Goal: Task Accomplishment & Management: Manage account settings

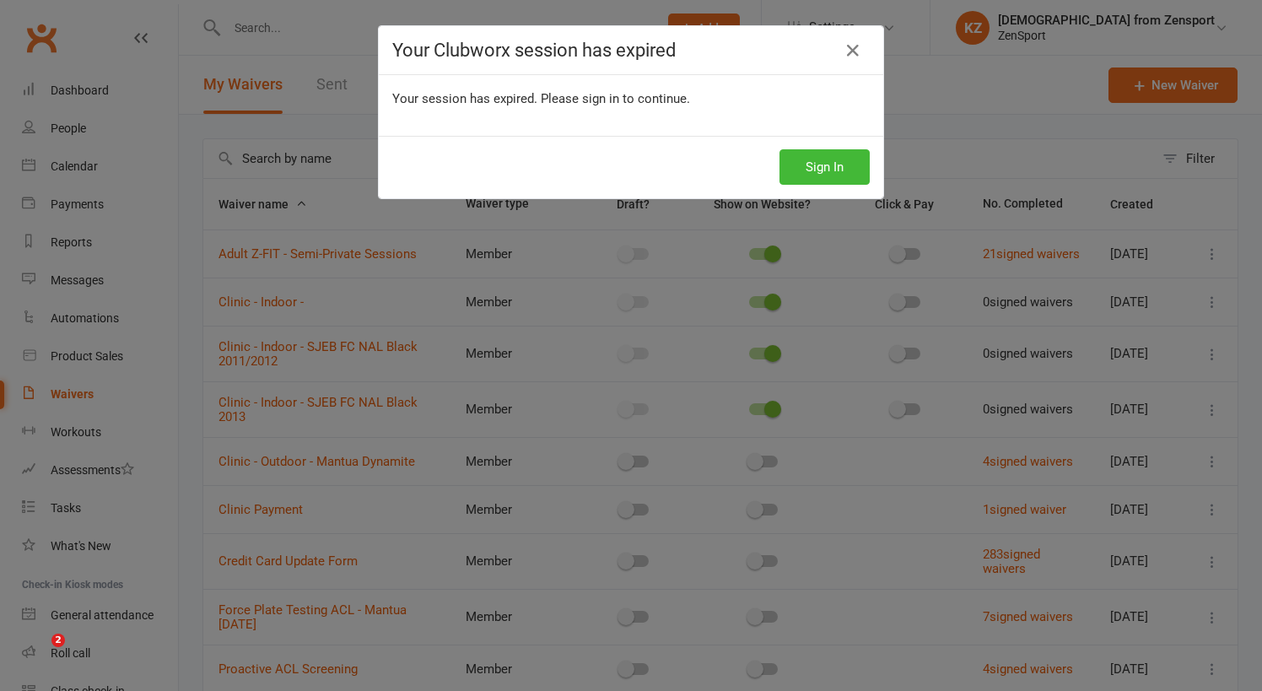
select select "100"
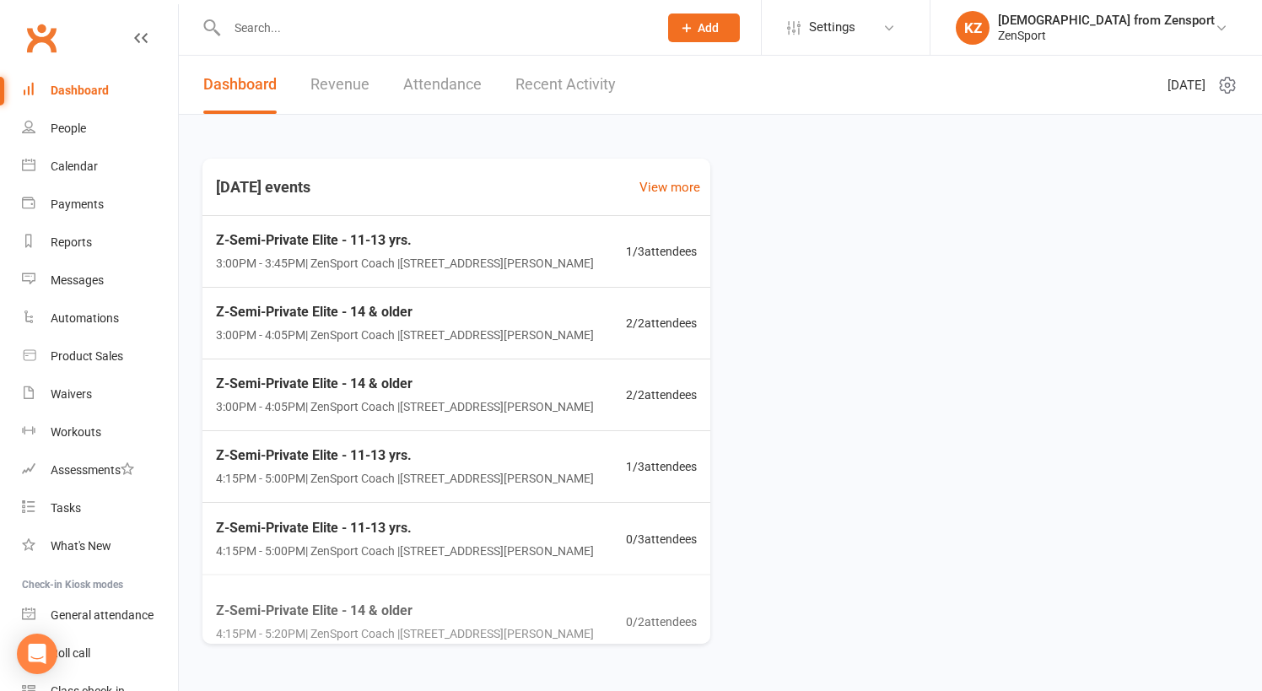
click at [305, 32] on input "text" at bounding box center [434, 28] width 424 height 24
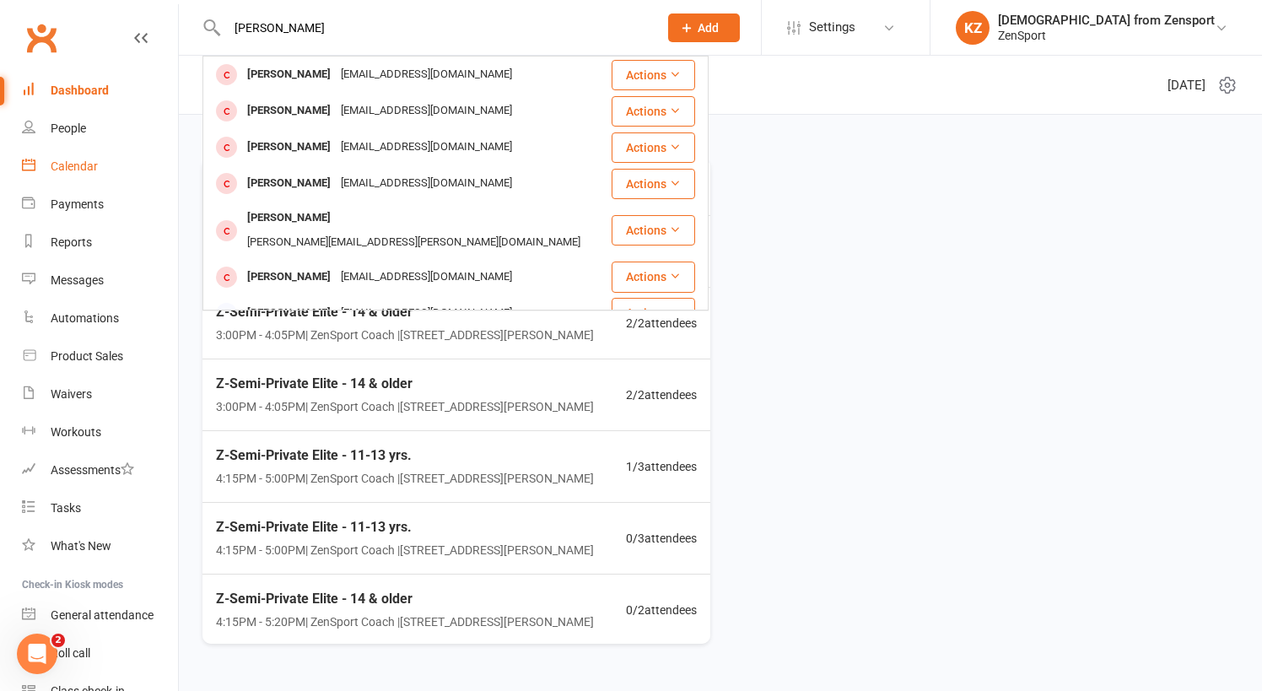
type input "alexa l"
click at [88, 164] on div "Calendar" at bounding box center [74, 165] width 47 height 13
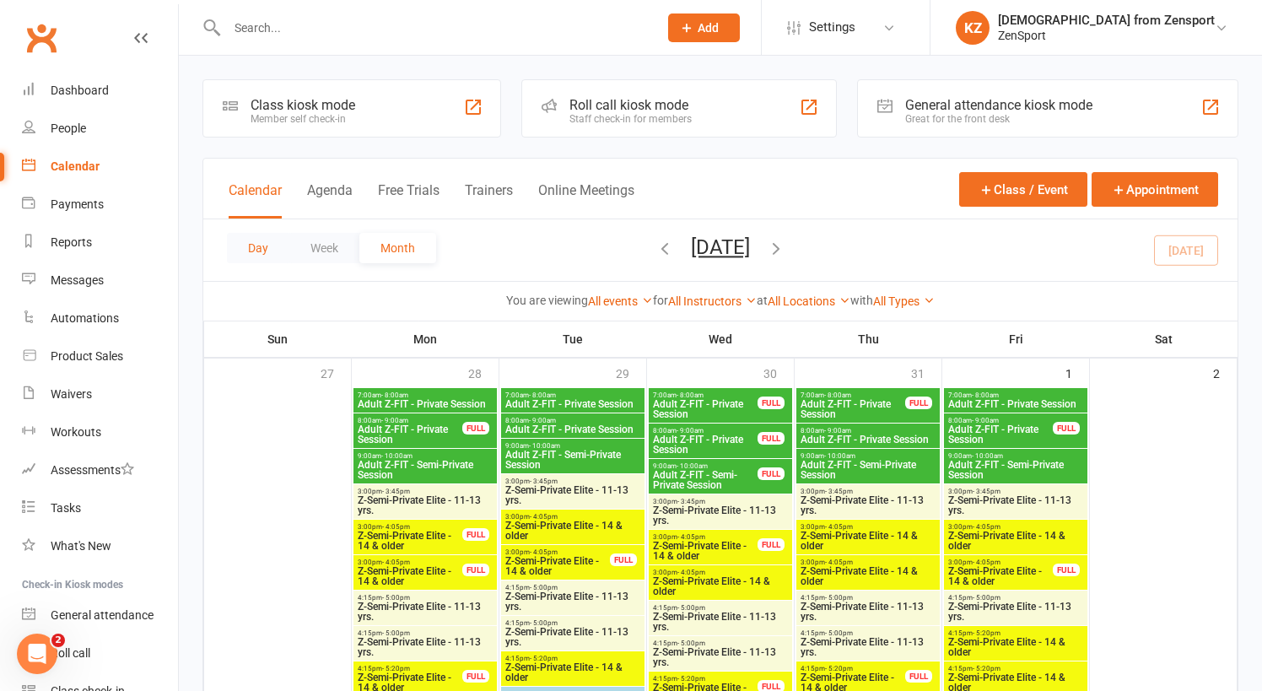
click at [263, 251] on button "Day" at bounding box center [258, 248] width 62 height 30
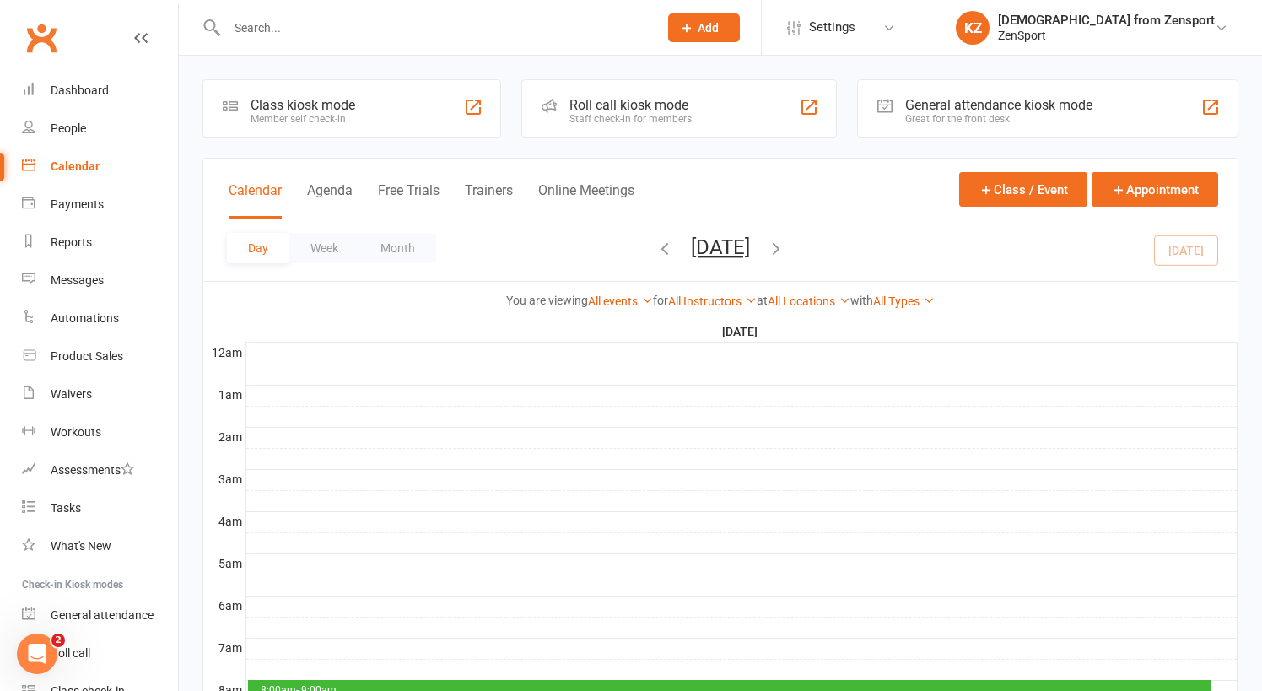
click at [1196, 244] on div "Day Week Month Wednesday, Aug 13, 2025 August 2025 Sun Mon Tue Wed Thu Fri Sat …" at bounding box center [720, 250] width 1034 height 62
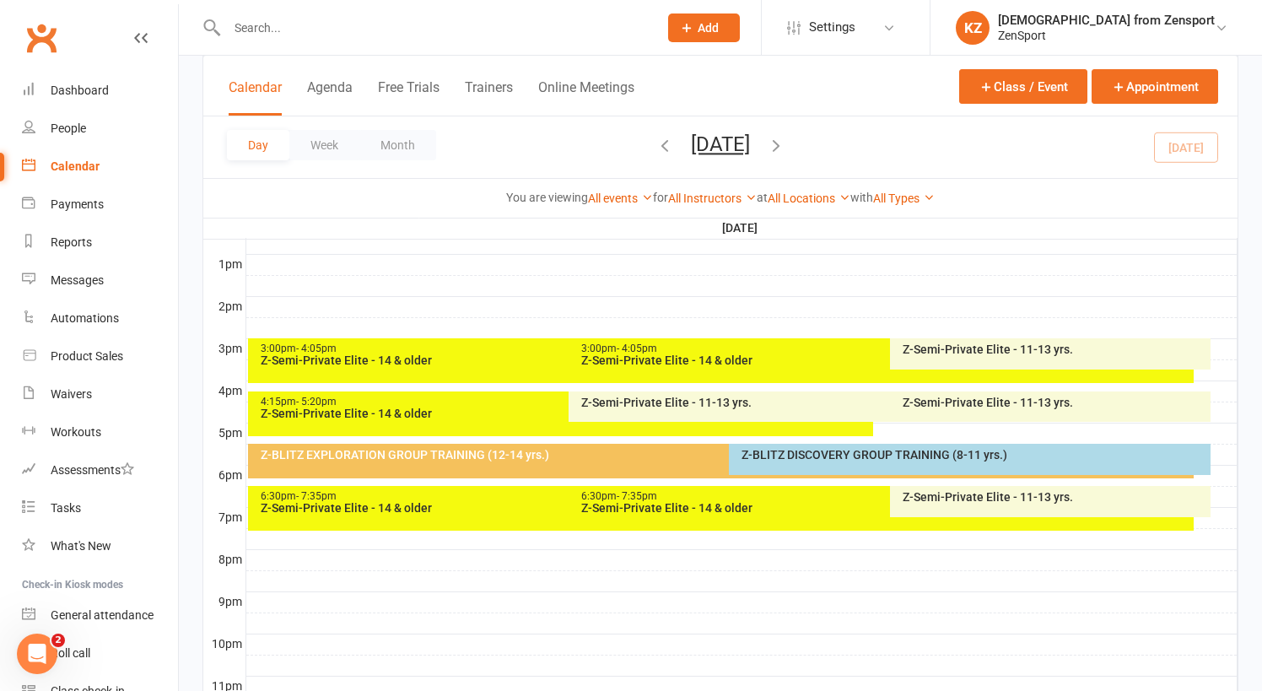
scroll to position [647, 0]
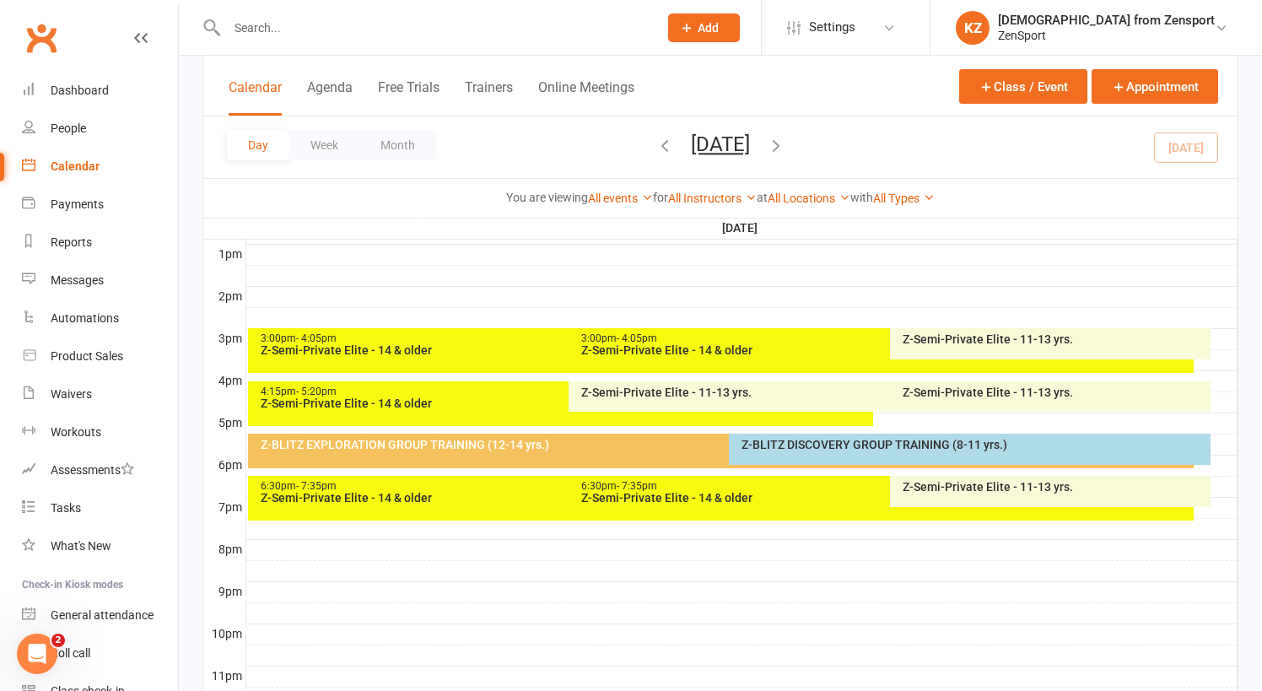
click at [620, 445] on div "Z-BLITZ EXPLORATION GROUP TRAINING (12-14 yrs.)" at bounding box center [725, 445] width 931 height 12
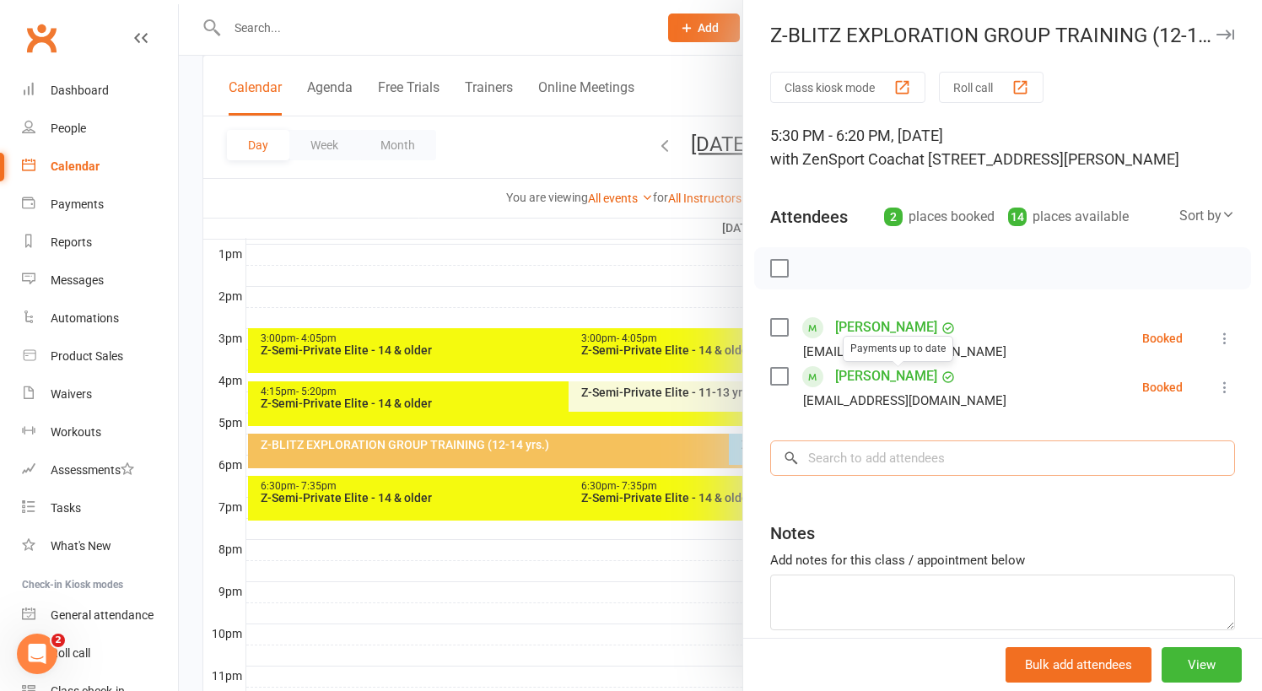
click at [869, 466] on input "search" at bounding box center [1002, 457] width 465 height 35
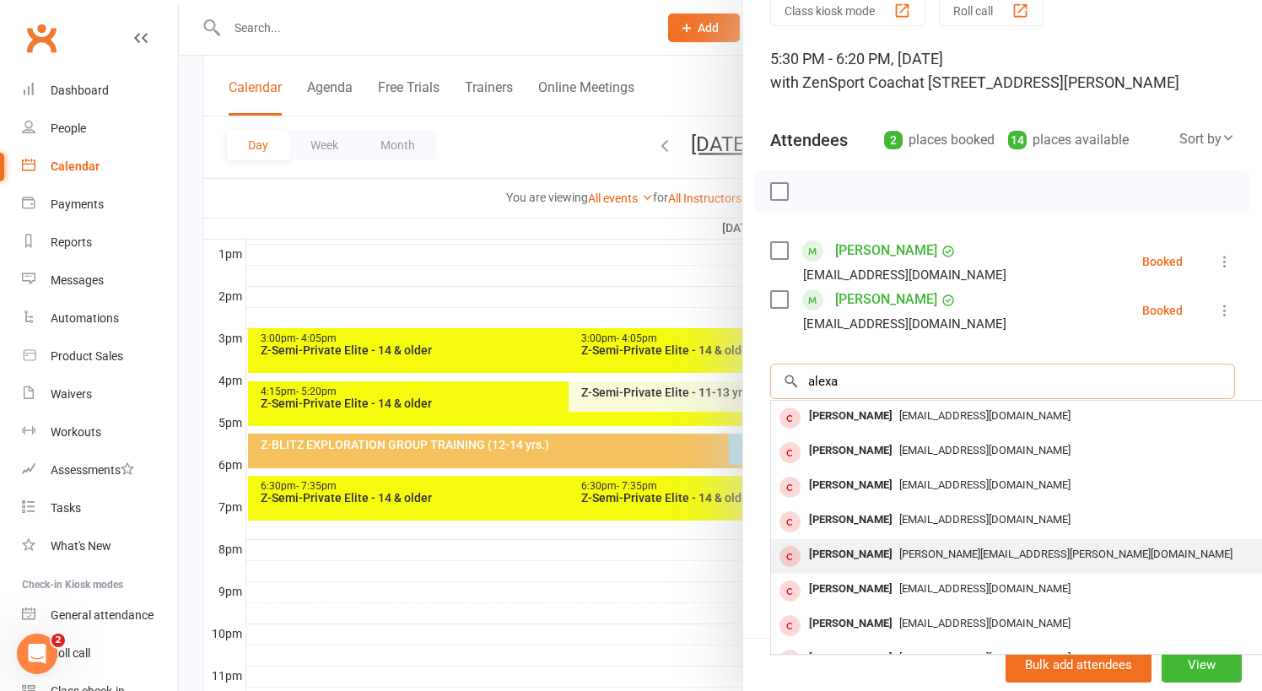
scroll to position [0, 0]
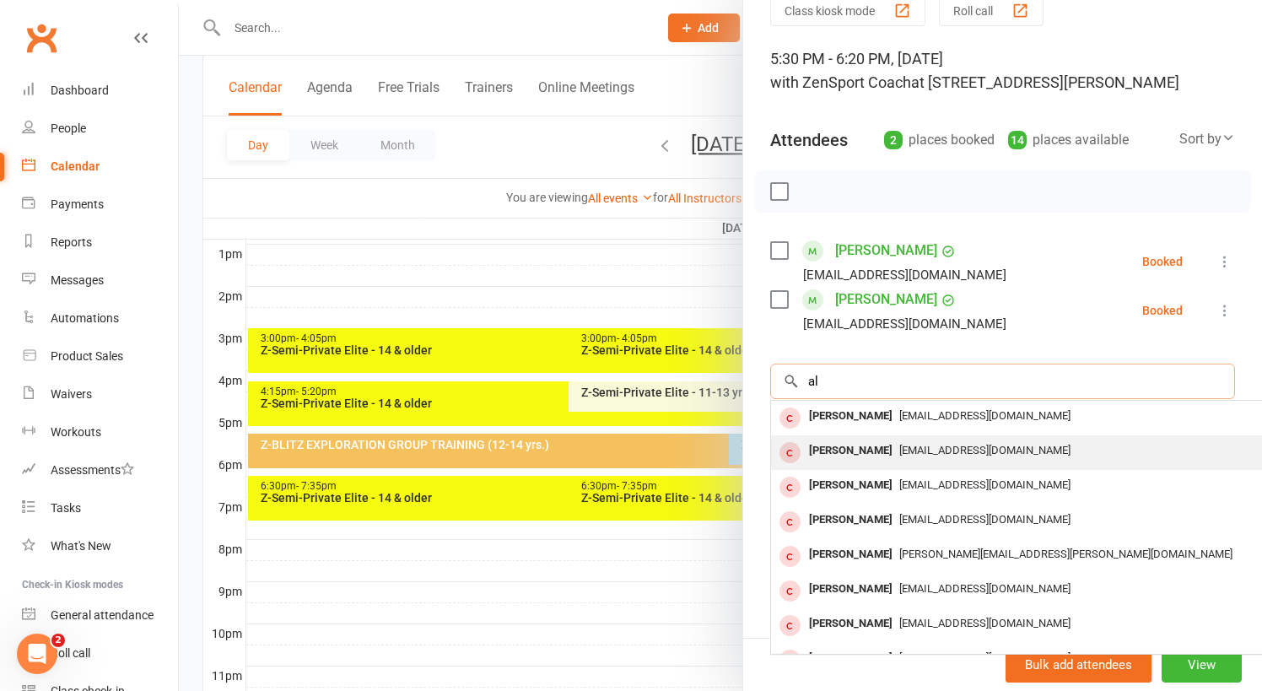
type input "a"
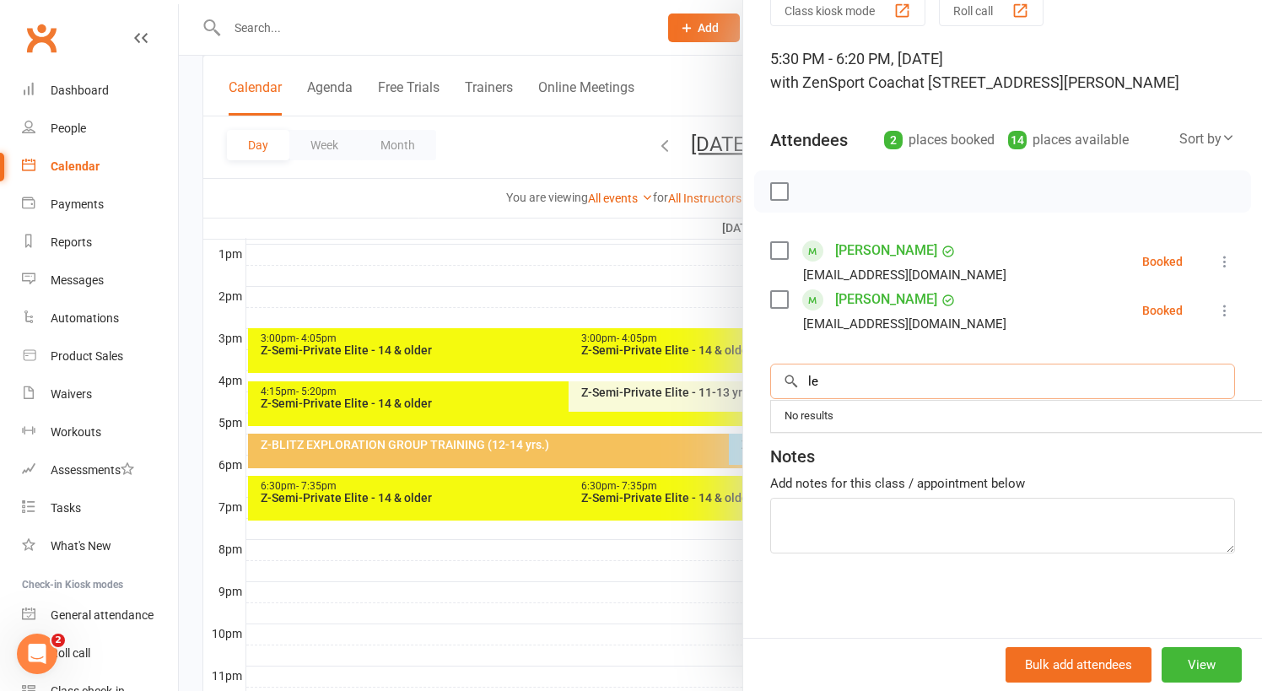
type input "l"
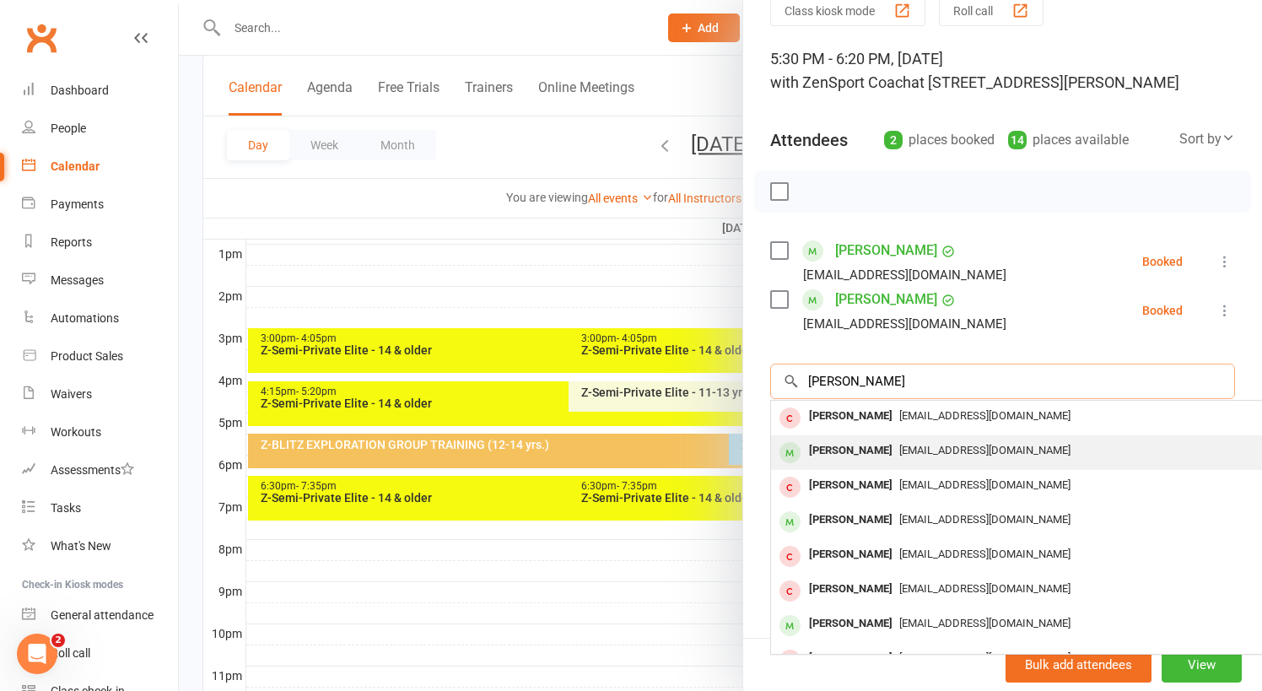
type input "leon"
click at [899, 447] on span "dulcepbravo@gmail.com" at bounding box center [984, 450] width 171 height 13
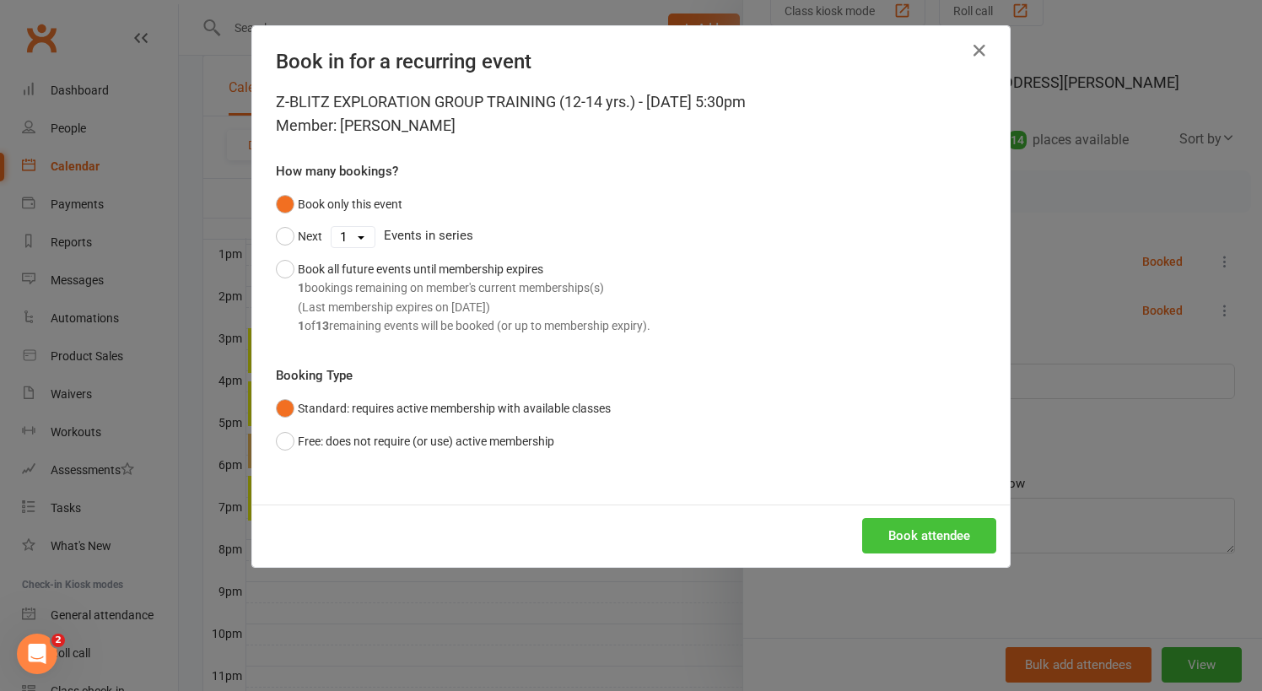
click at [895, 523] on button "Book attendee" at bounding box center [929, 535] width 134 height 35
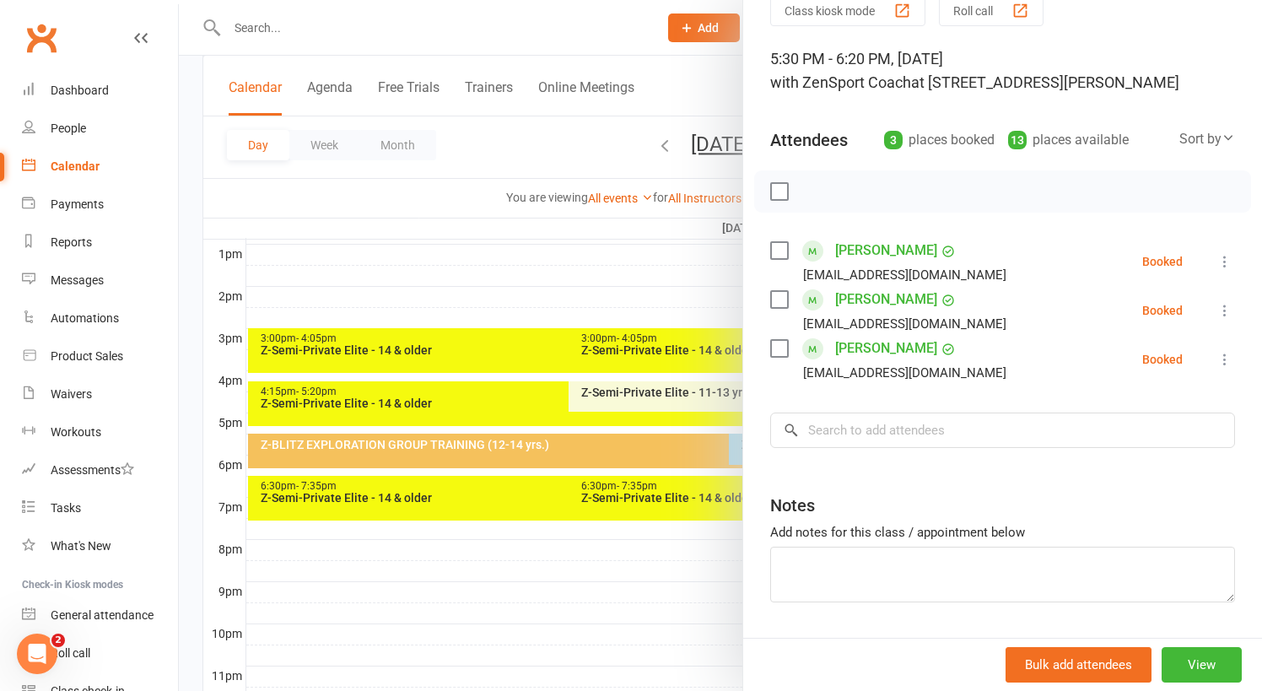
click at [909, 246] on link "Rosalie DiGiovacchino" at bounding box center [886, 250] width 102 height 27
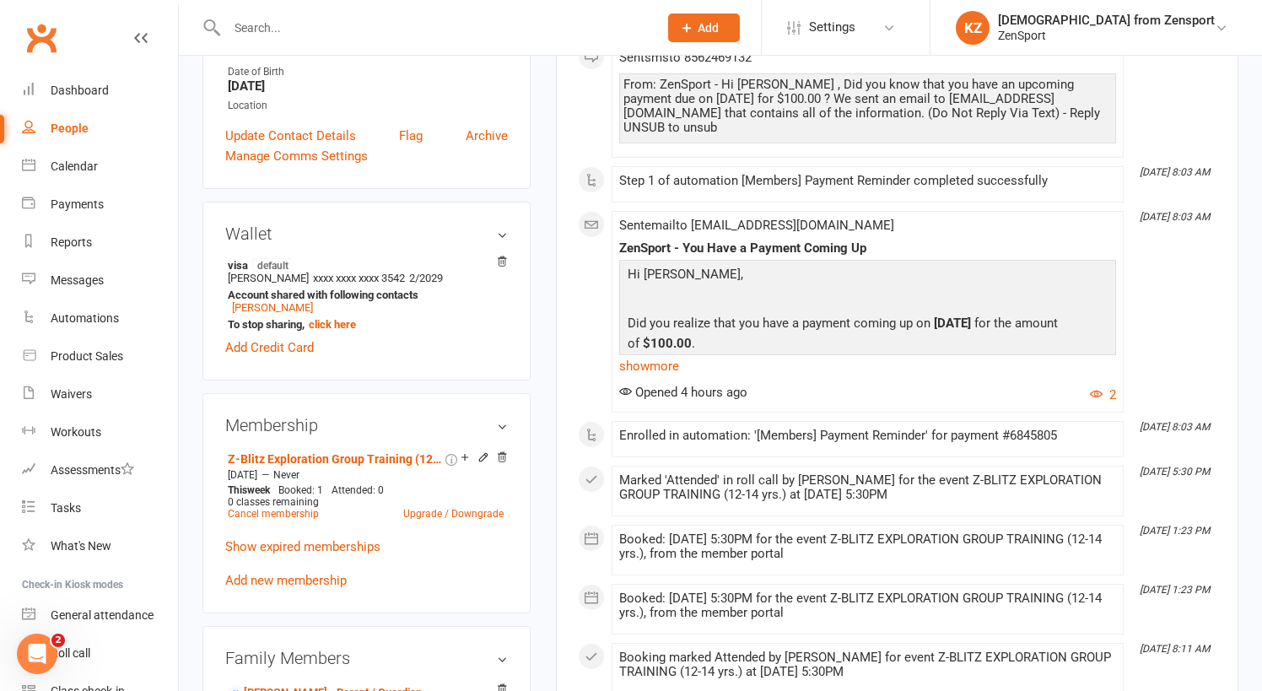
scroll to position [381, 0]
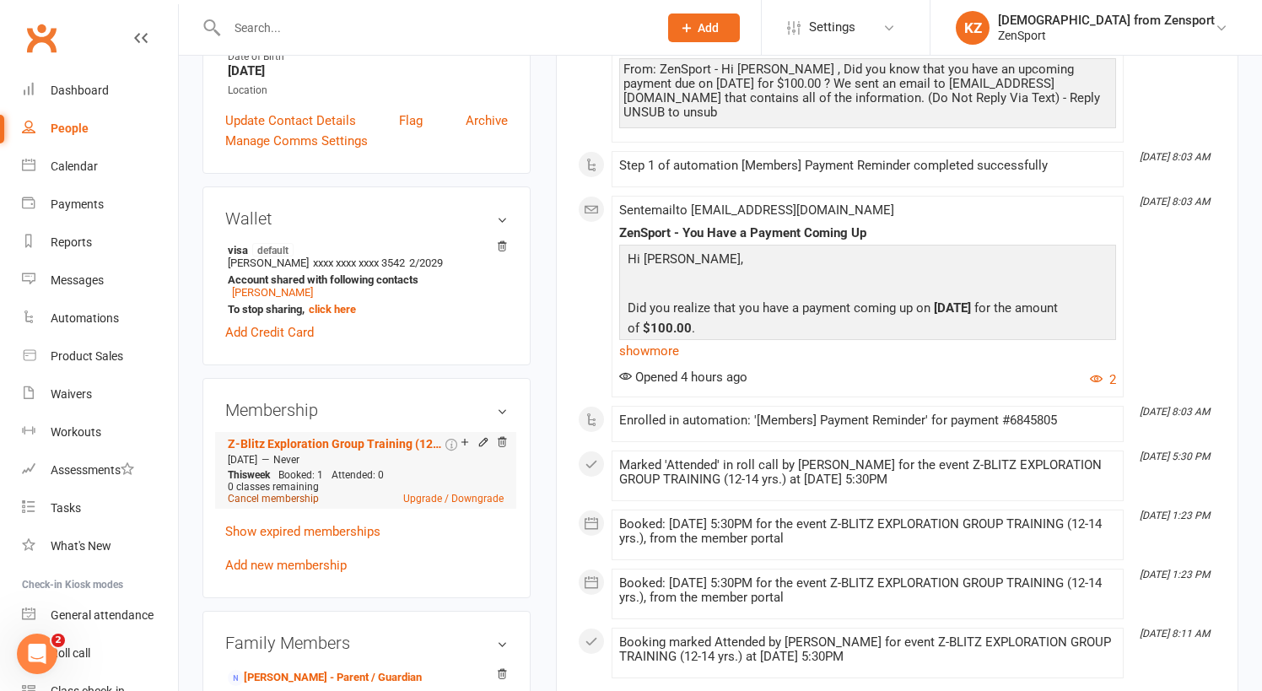
click at [295, 494] on link "Cancel membership" at bounding box center [273, 499] width 91 height 12
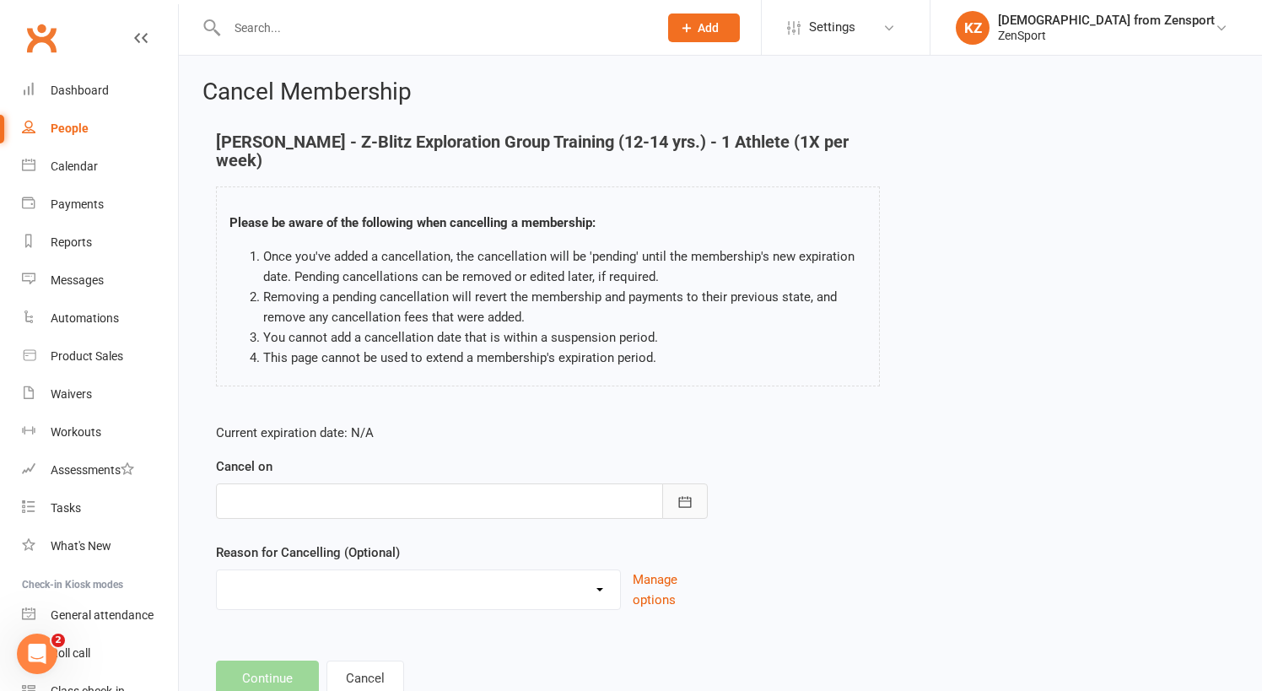
click at [692, 497] on icon "button" at bounding box center [685, 502] width 17 height 17
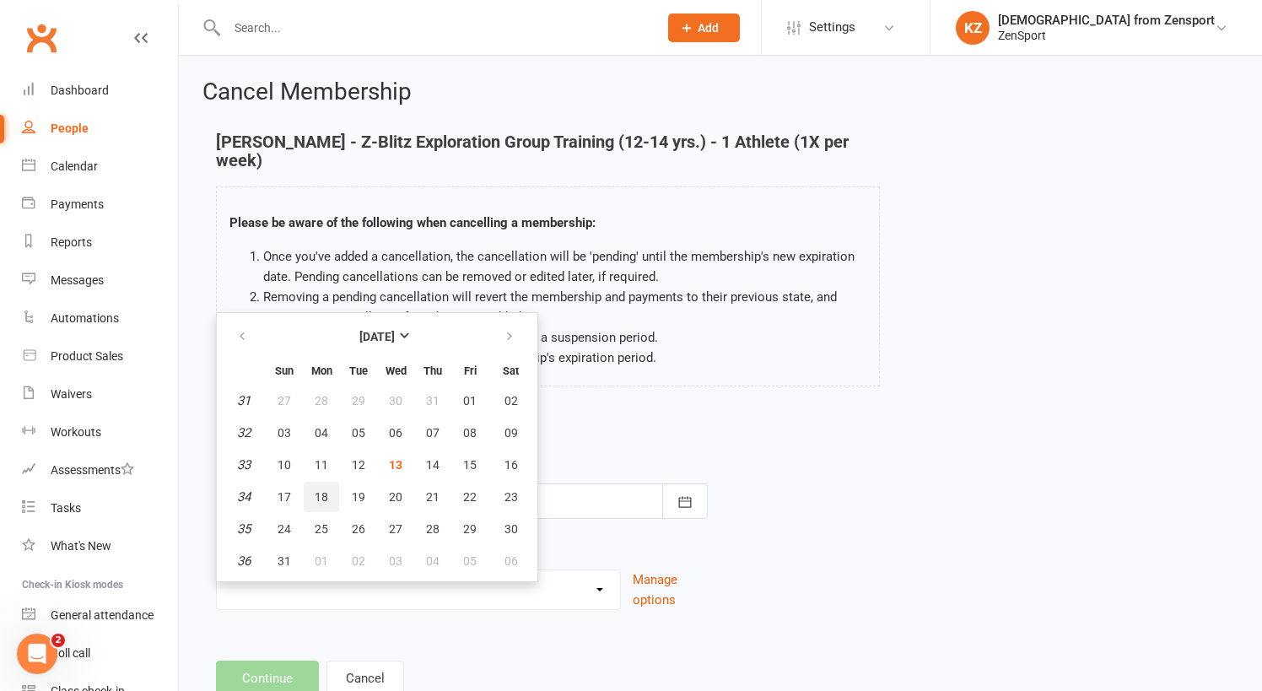
click at [321, 484] on button "18" at bounding box center [321, 497] width 35 height 30
type input "18 Aug 2025"
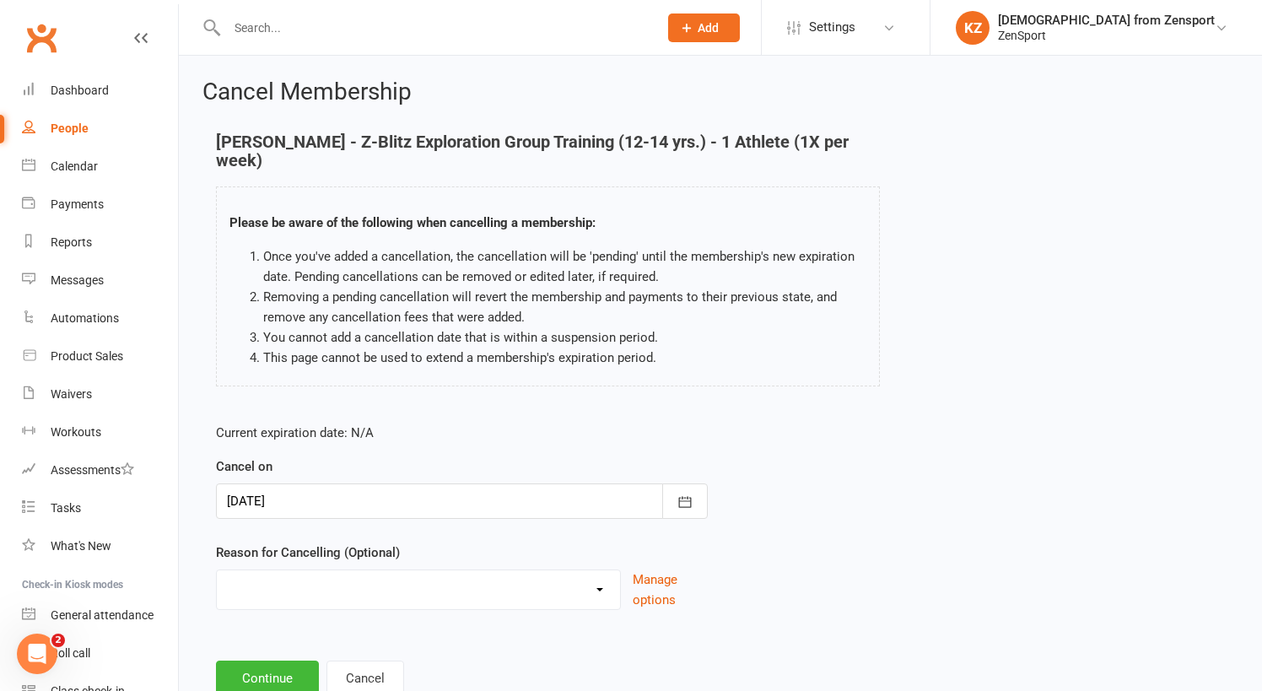
select select "2"
click at [288, 668] on button "Continue" at bounding box center [267, 678] width 103 height 35
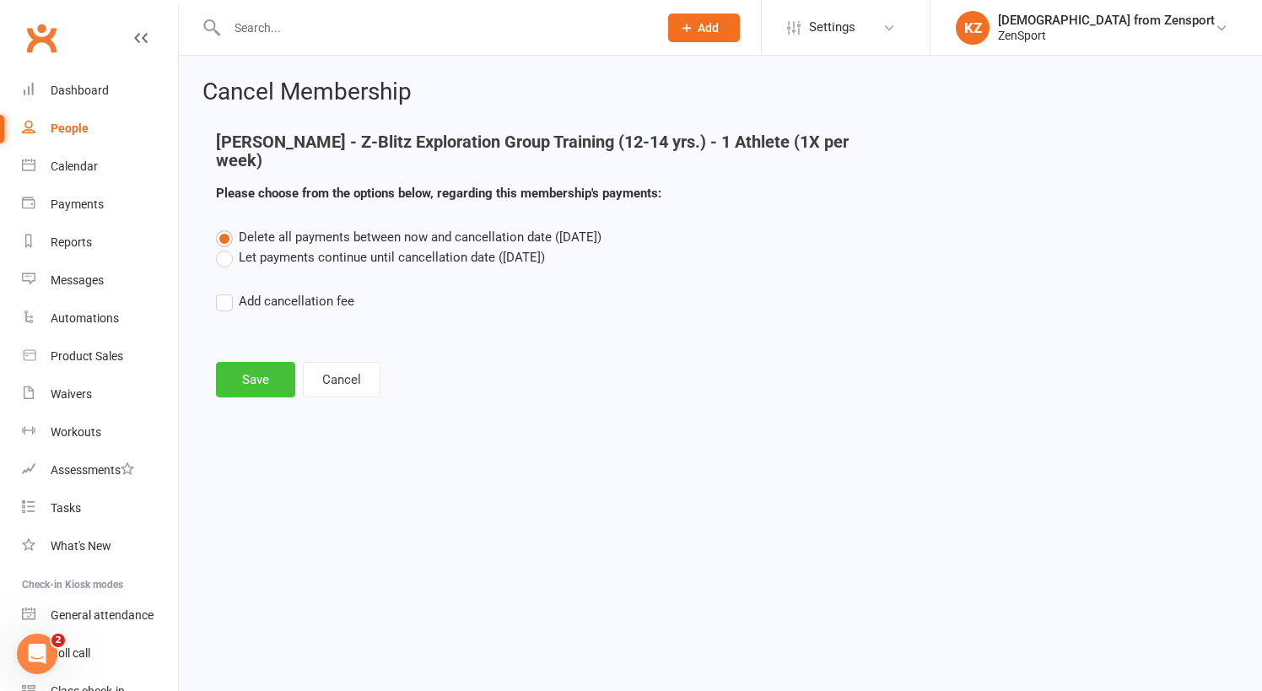
click at [264, 379] on button "Save" at bounding box center [255, 379] width 79 height 35
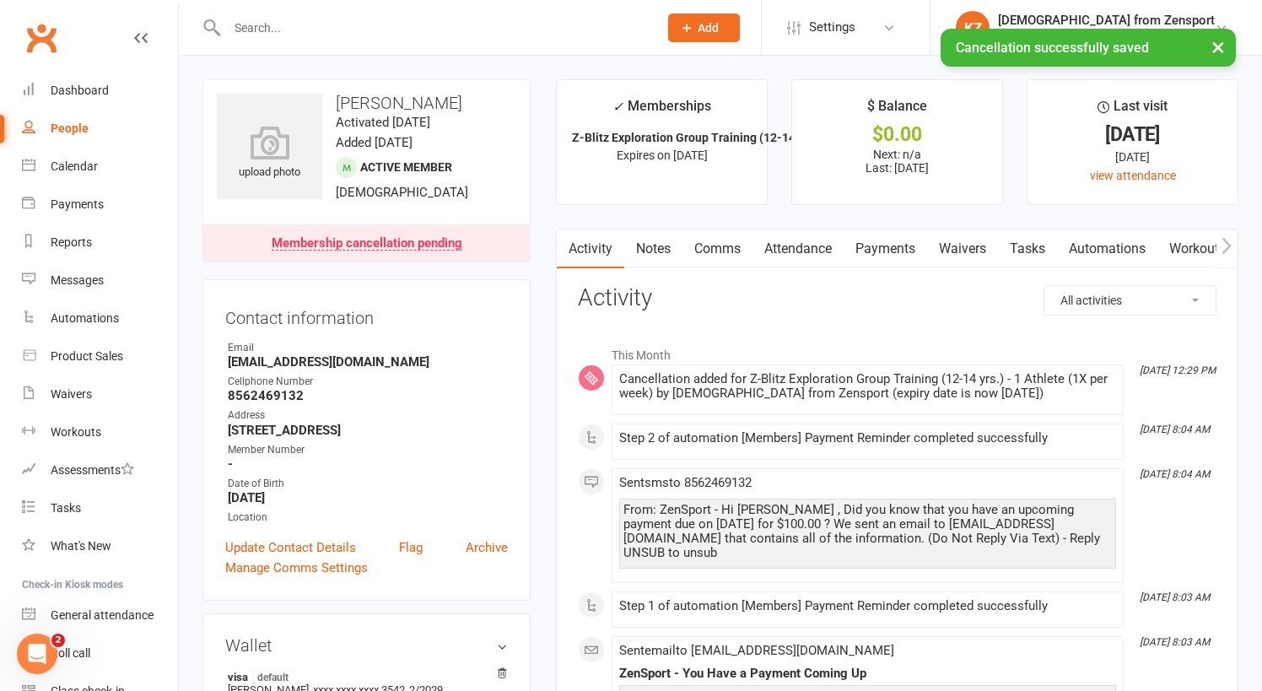
click at [885, 245] on link "Payments" at bounding box center [886, 248] width 84 height 39
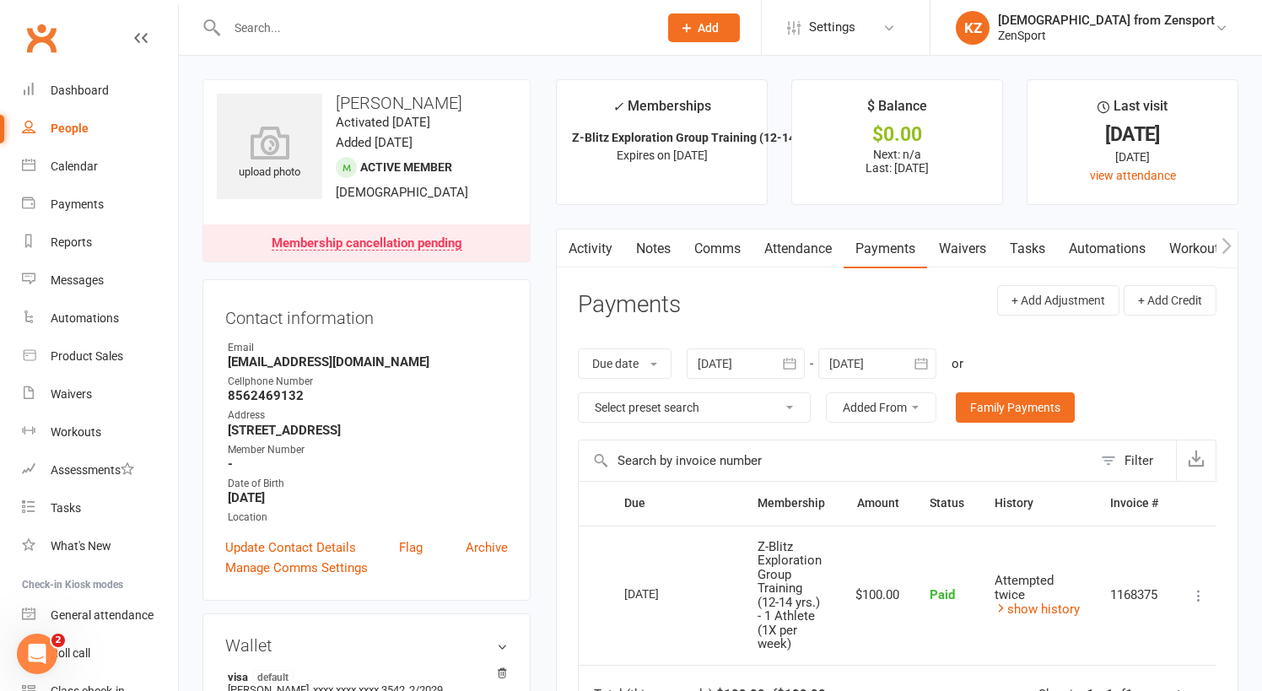
click at [267, 31] on input "text" at bounding box center [434, 28] width 424 height 24
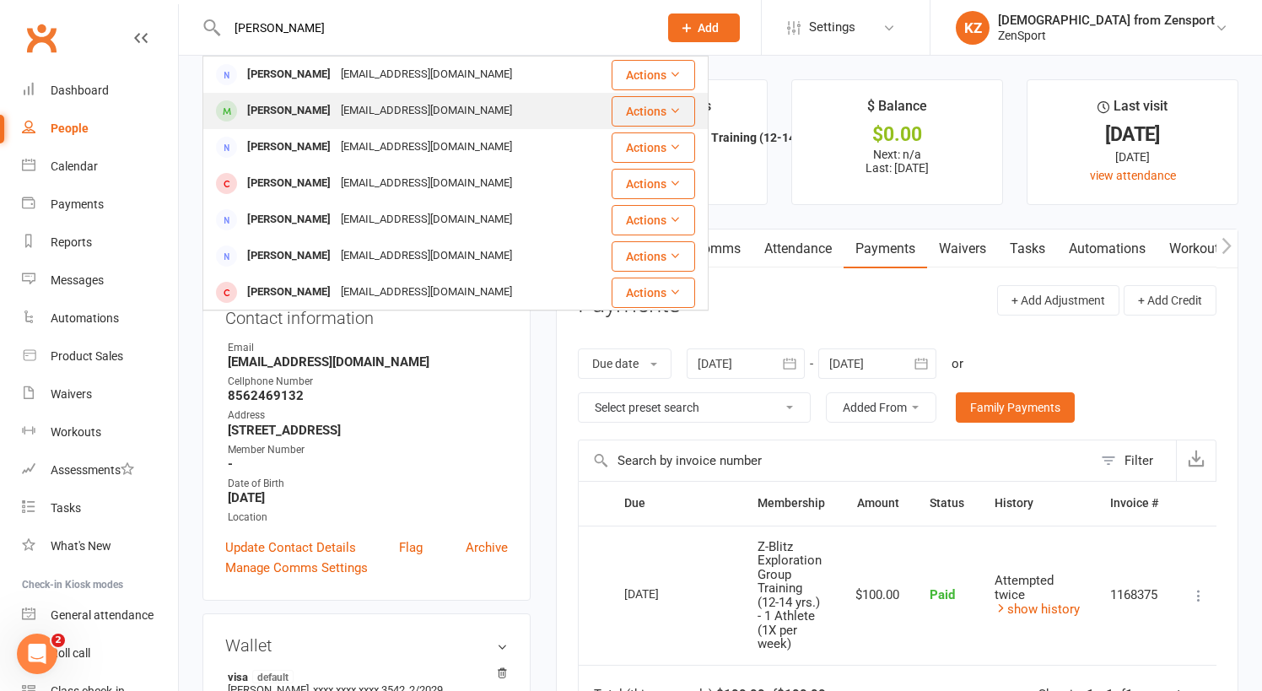
type input "mankey"
click at [285, 106] on div "Julianne Mankey" at bounding box center [289, 111] width 94 height 24
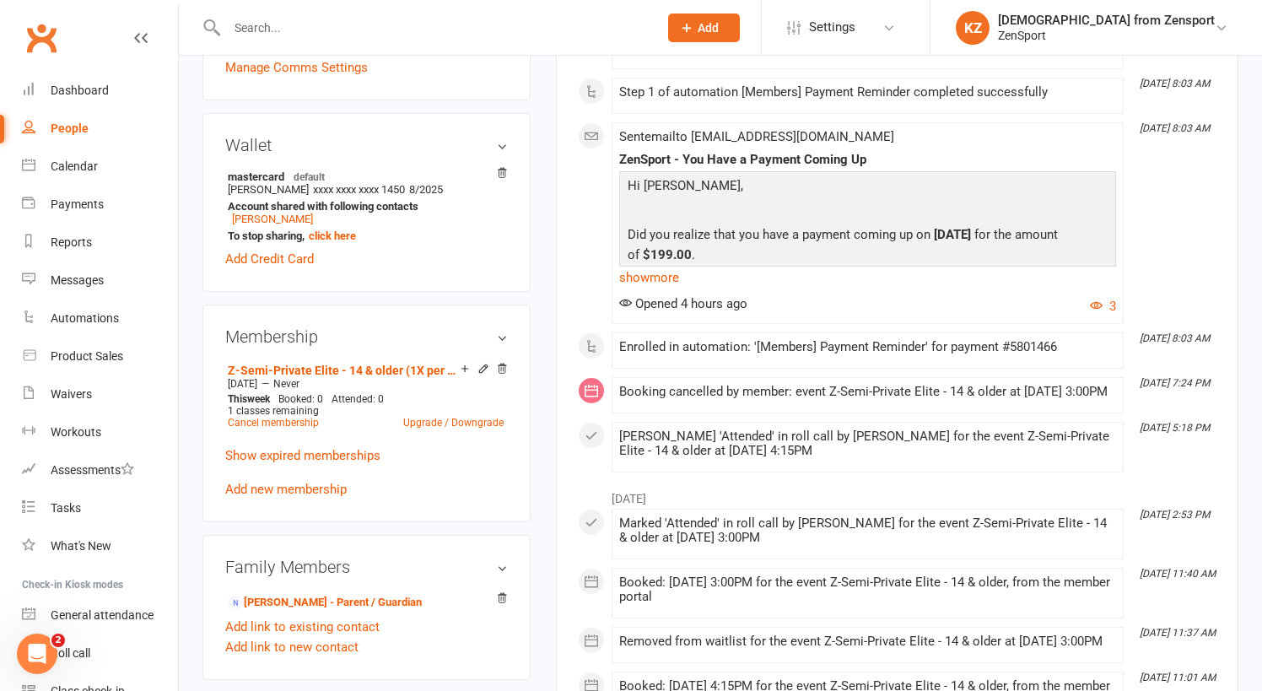
scroll to position [459, 0]
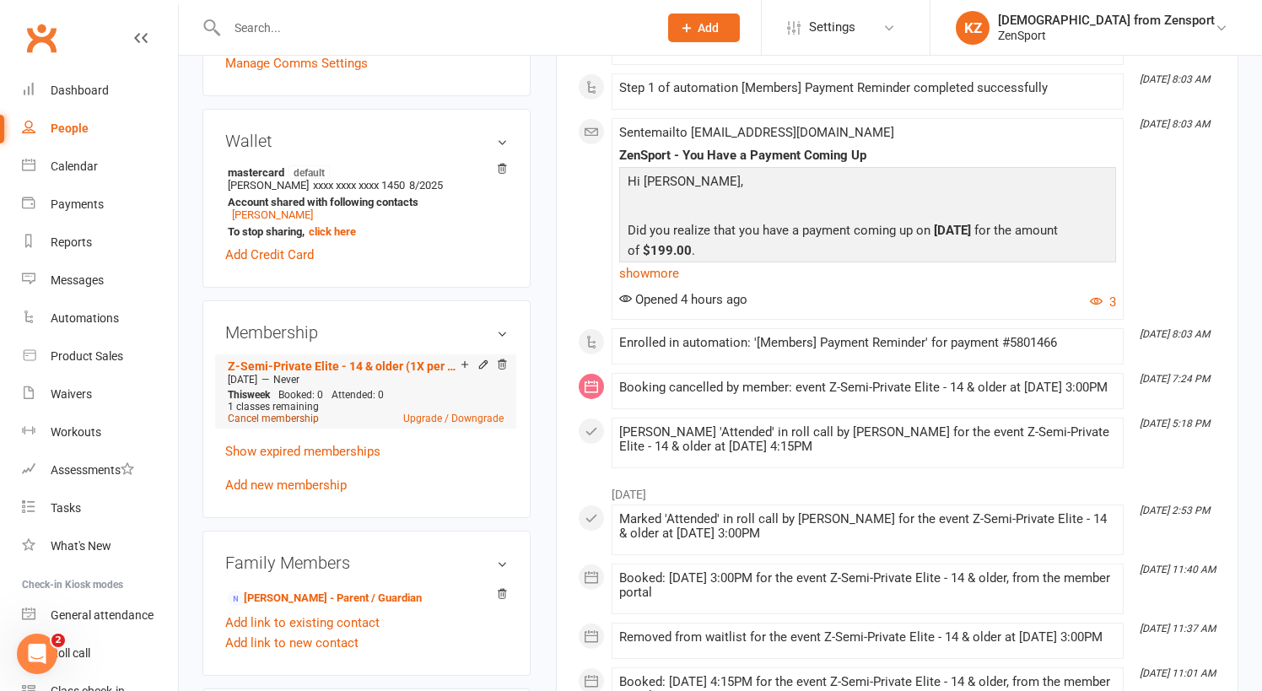
click at [292, 424] on link "Cancel membership" at bounding box center [273, 419] width 91 height 12
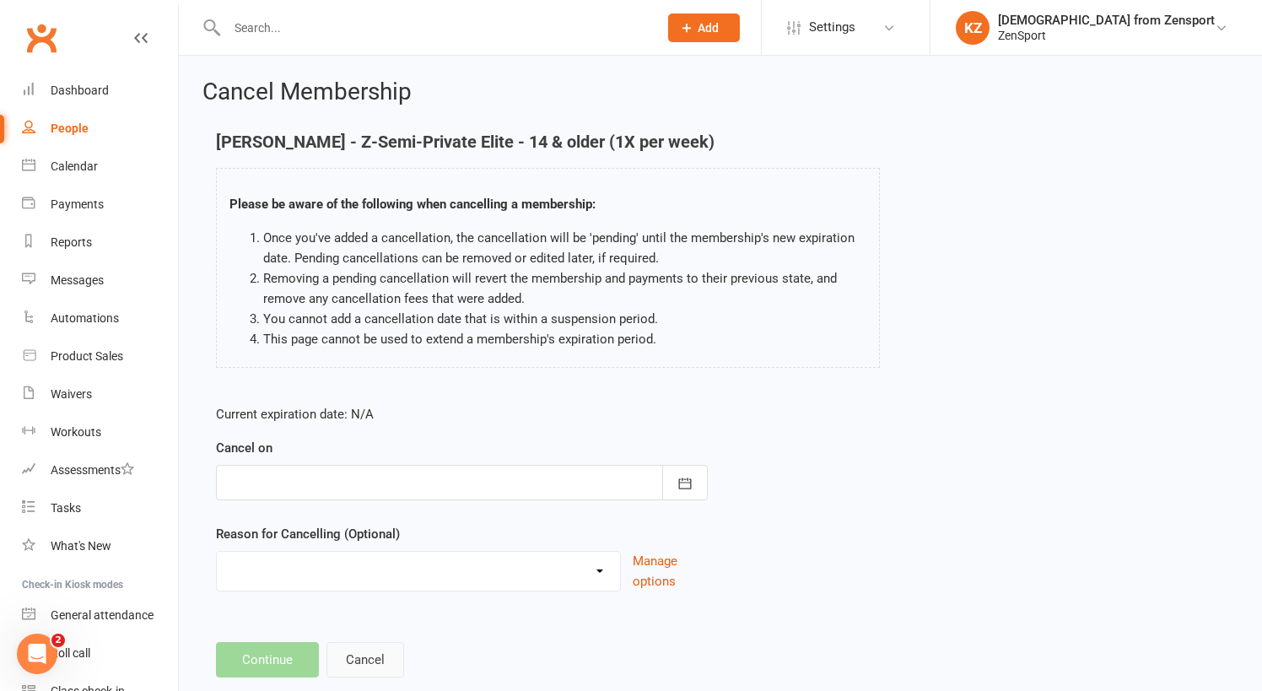
click at [369, 650] on button "Cancel" at bounding box center [365, 659] width 78 height 35
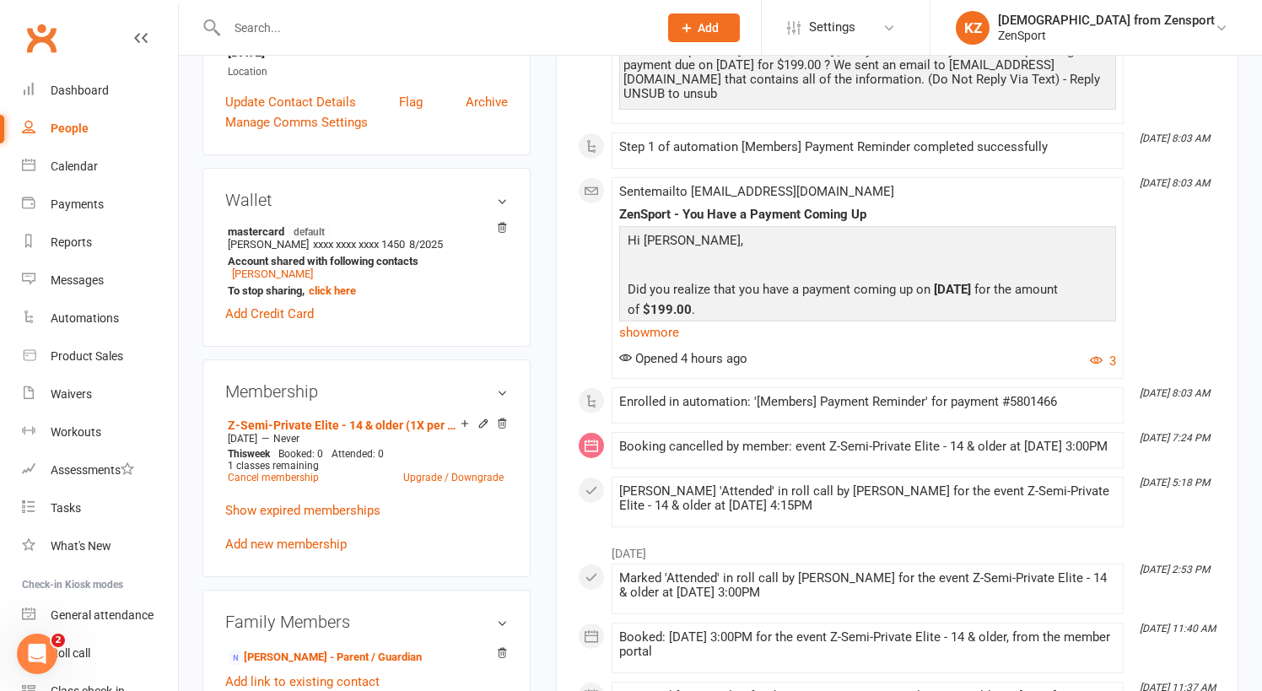
scroll to position [404, 0]
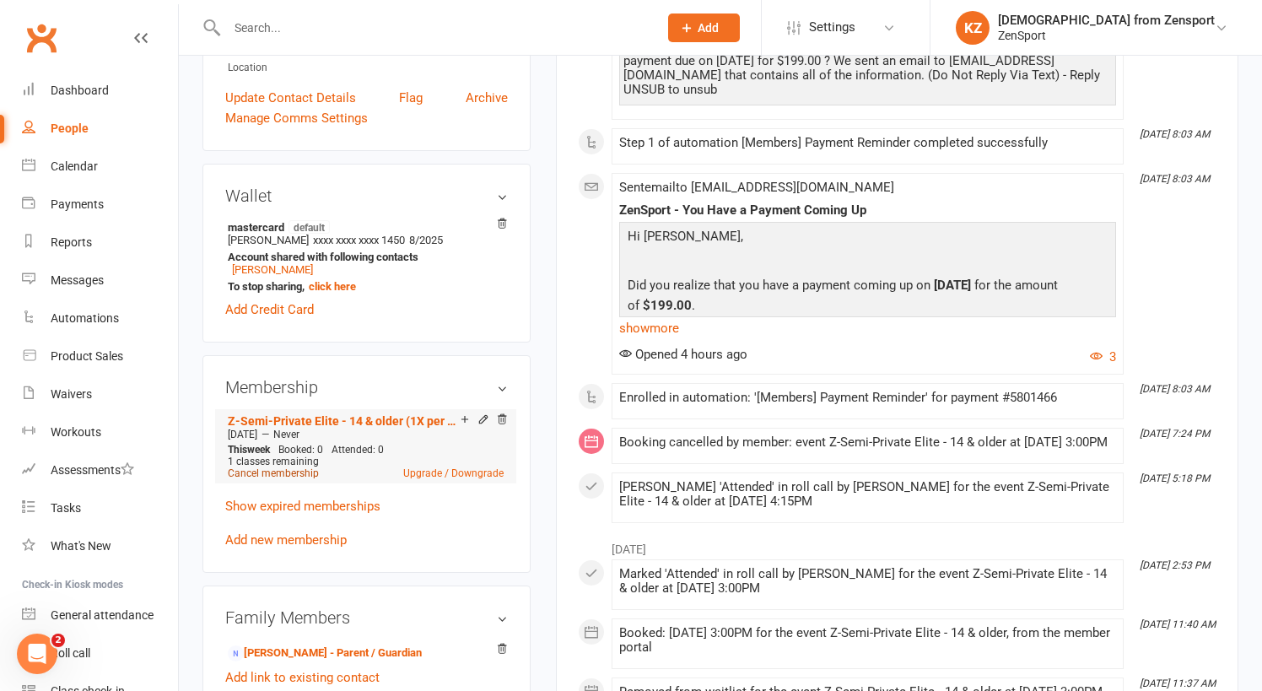
click at [296, 479] on link "Cancel membership" at bounding box center [273, 473] width 91 height 12
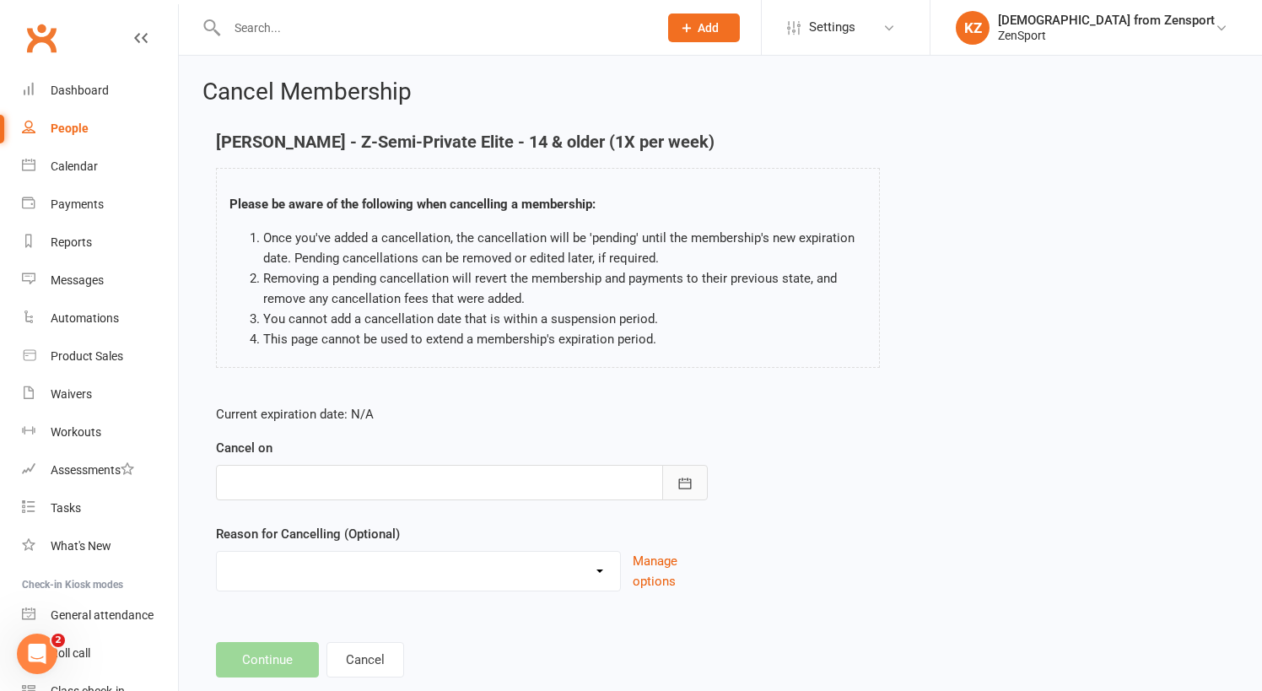
click at [692, 477] on icon "button" at bounding box center [685, 483] width 17 height 17
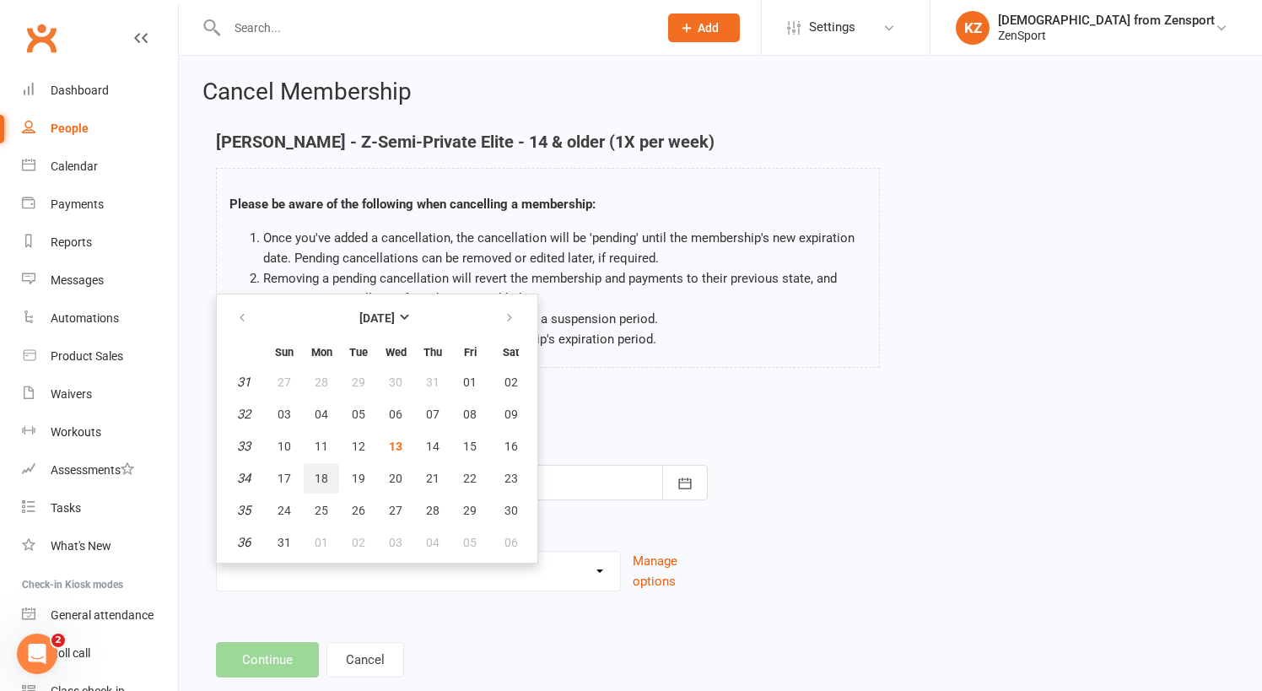
click at [324, 474] on span "18" at bounding box center [321, 478] width 13 height 13
type input "18 Aug 2025"
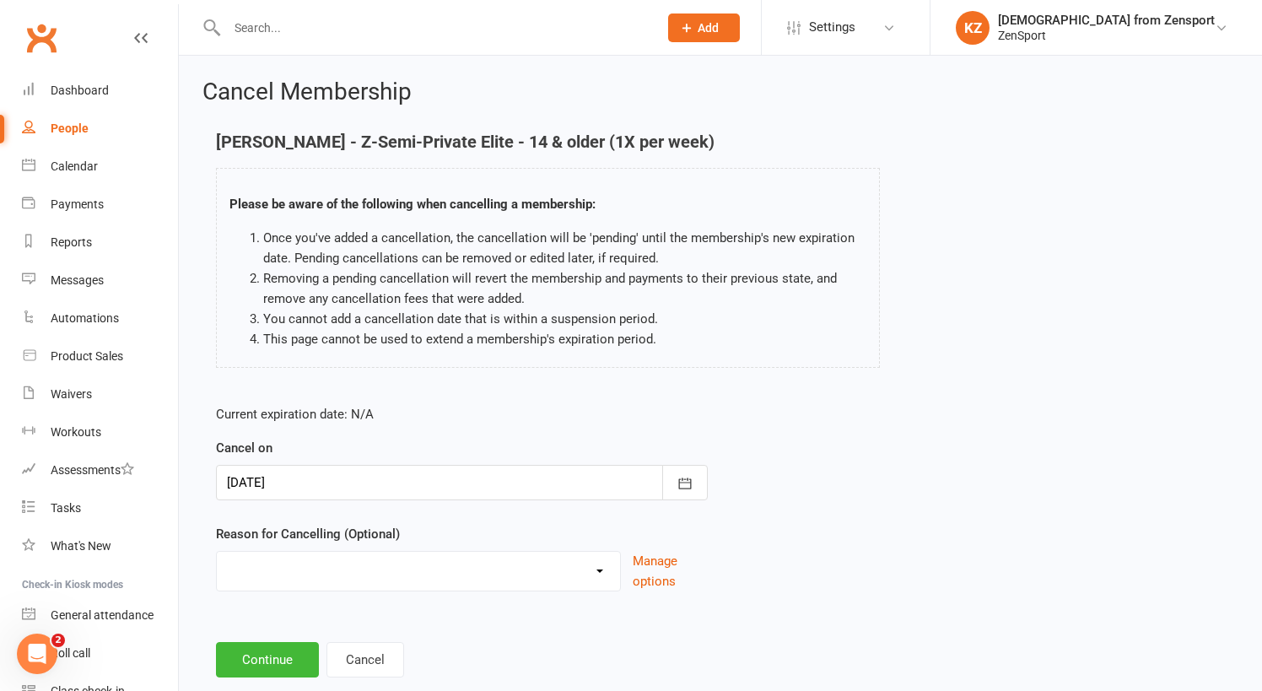
select select "2"
click at [276, 655] on button "Continue" at bounding box center [267, 659] width 103 height 35
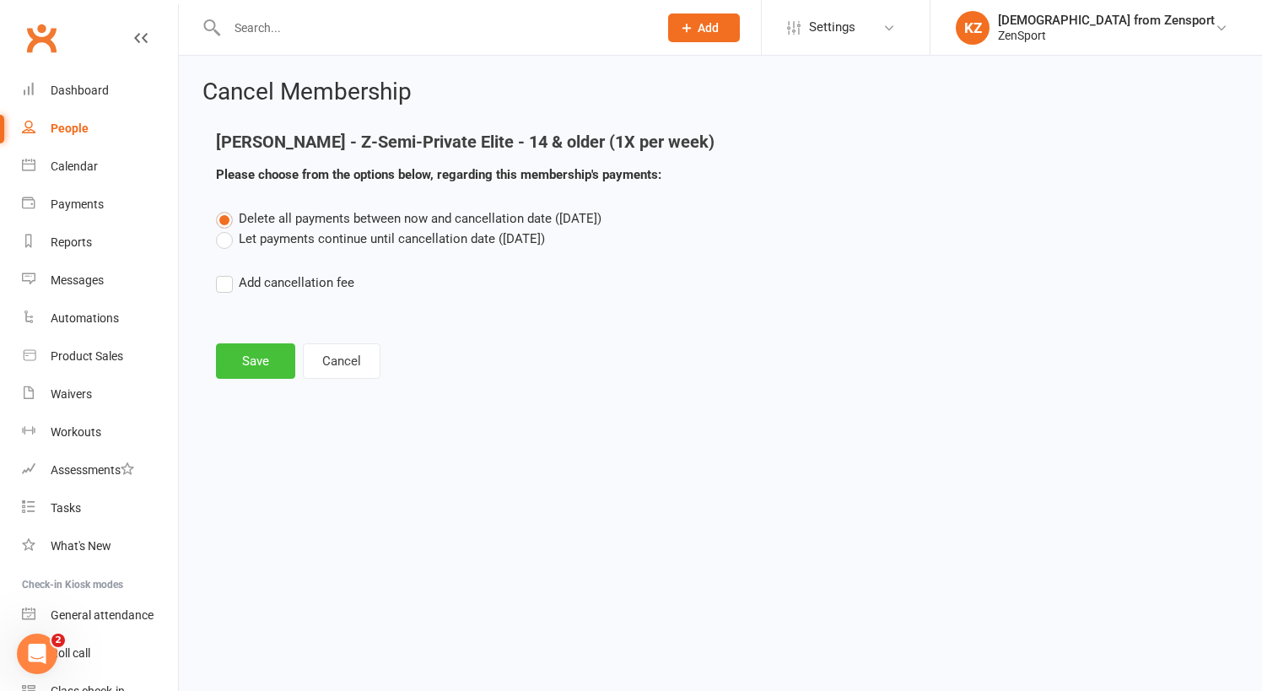
click at [240, 359] on button "Save" at bounding box center [255, 360] width 79 height 35
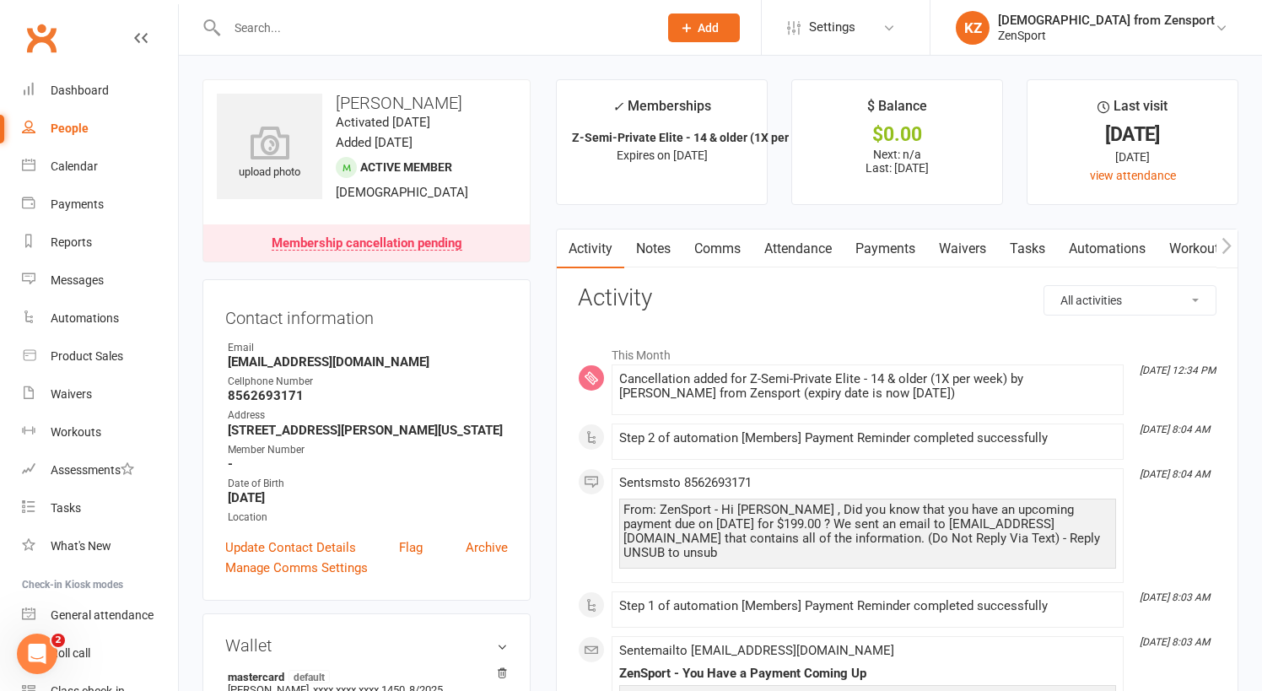
click at [887, 242] on link "Payments" at bounding box center [886, 248] width 84 height 39
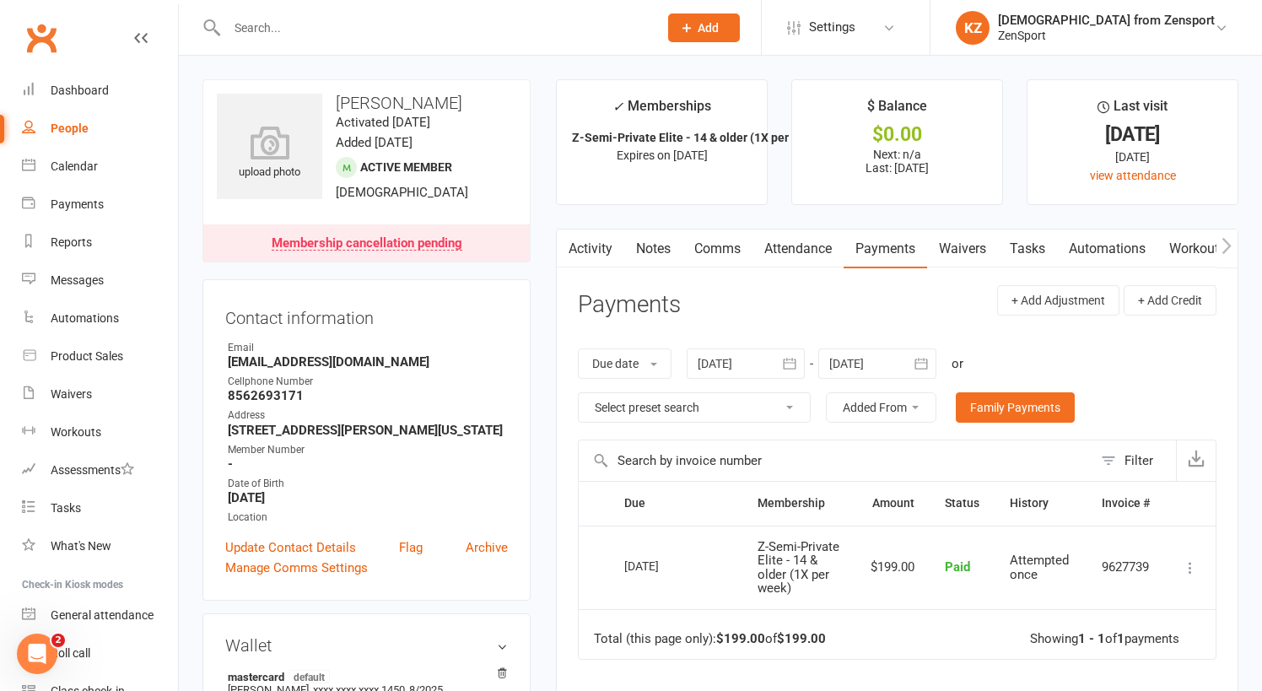
click at [259, 26] on input "text" at bounding box center [434, 28] width 424 height 24
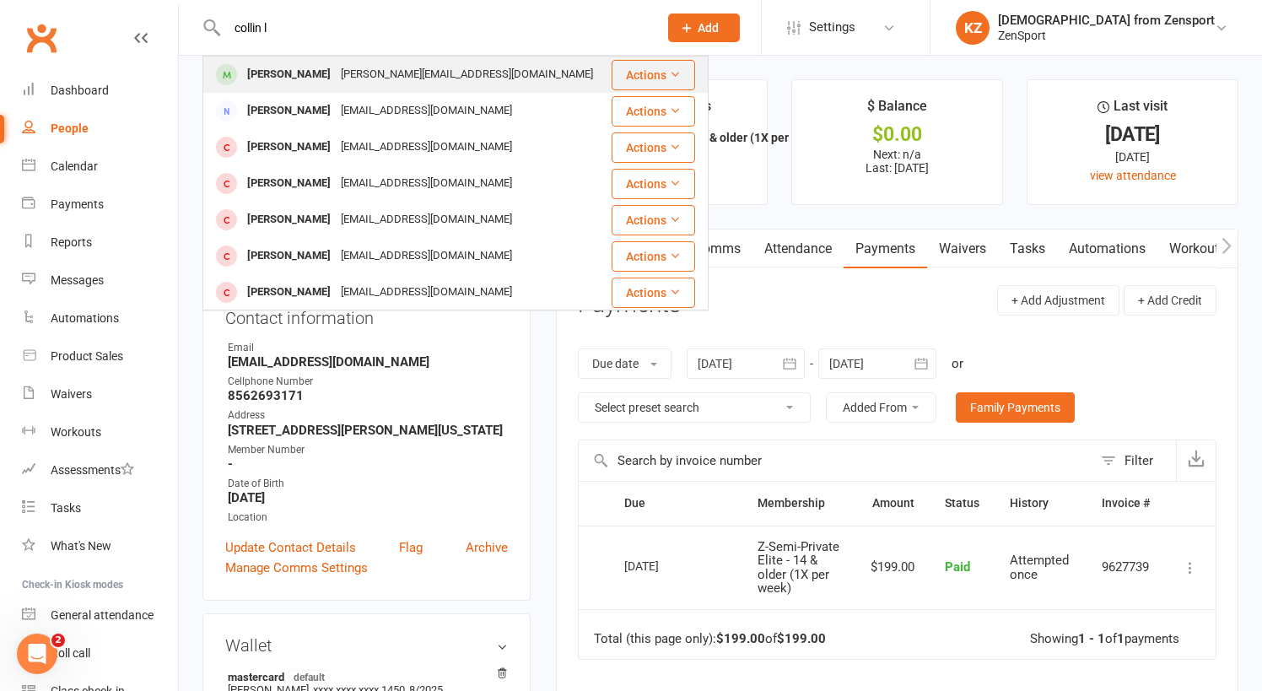
type input "collin l"
click at [267, 66] on div "[PERSON_NAME]" at bounding box center [289, 74] width 94 height 24
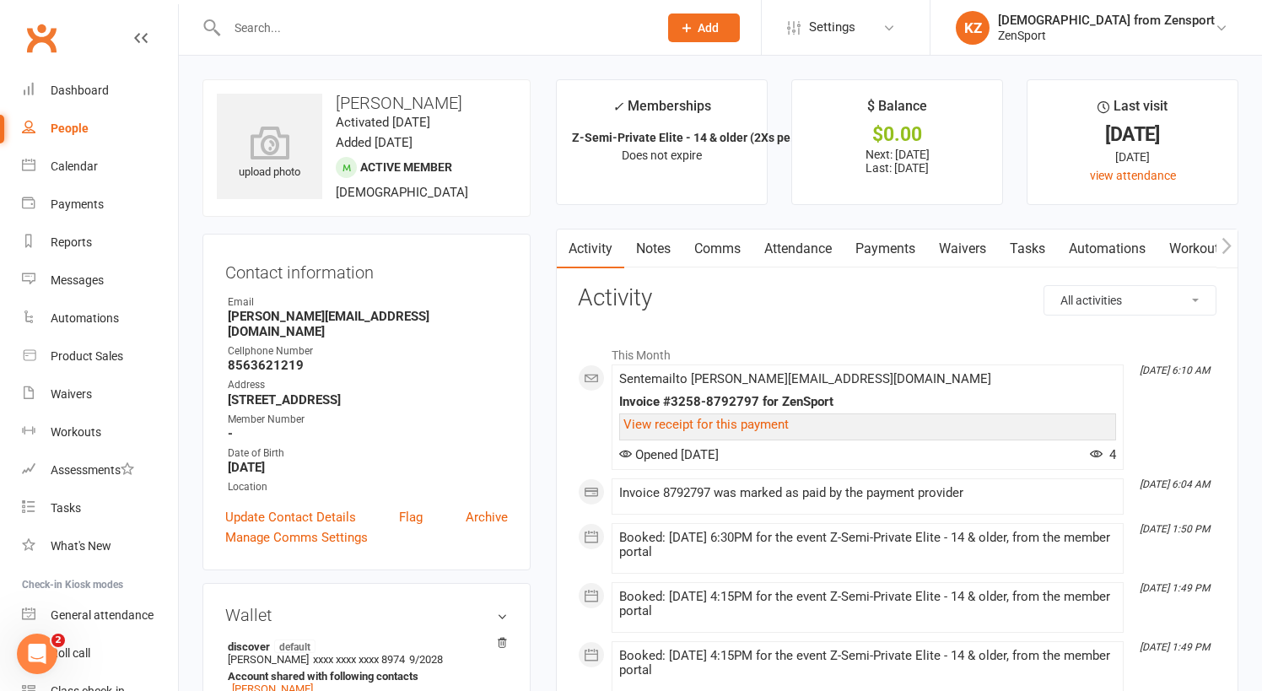
click at [886, 240] on link "Payments" at bounding box center [886, 248] width 84 height 39
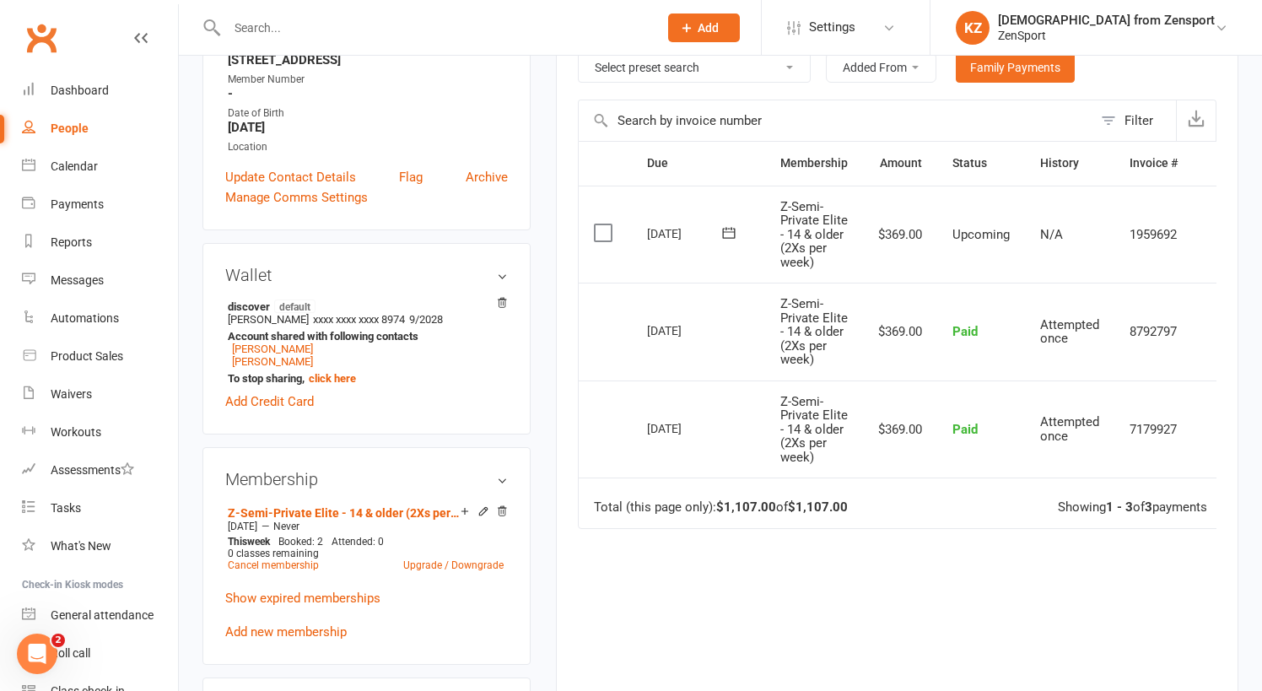
scroll to position [397, 0]
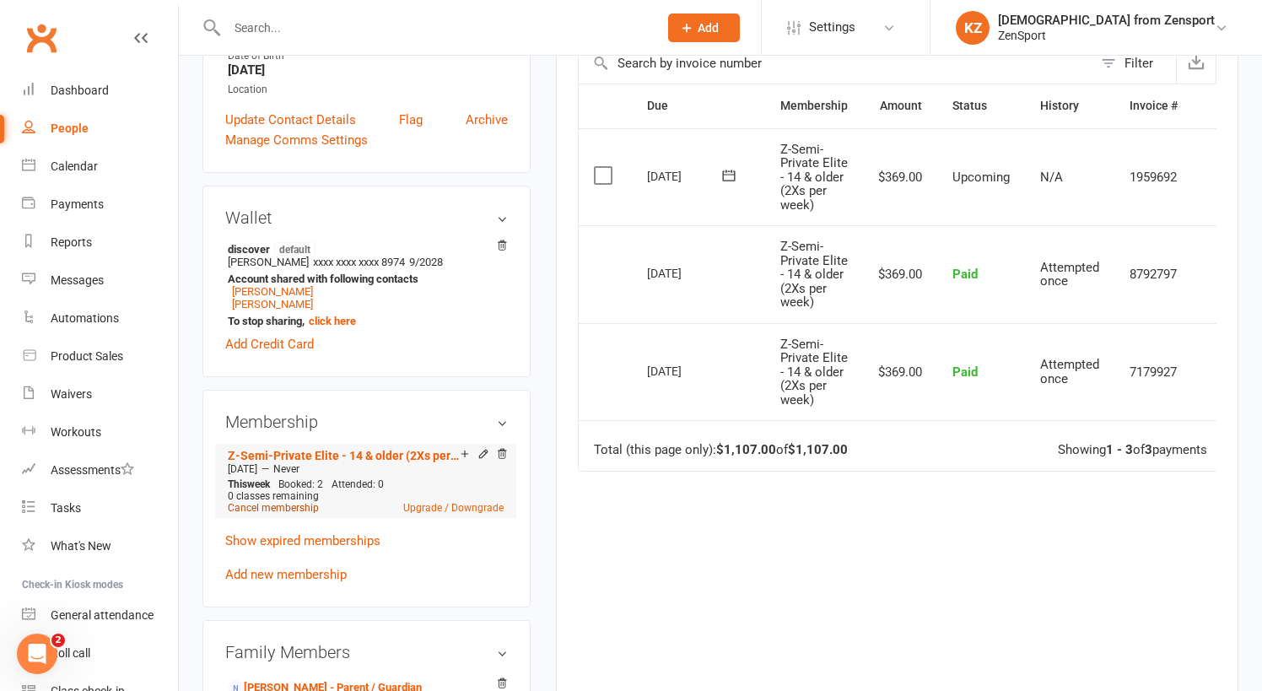
click at [303, 502] on link "Cancel membership" at bounding box center [273, 508] width 91 height 12
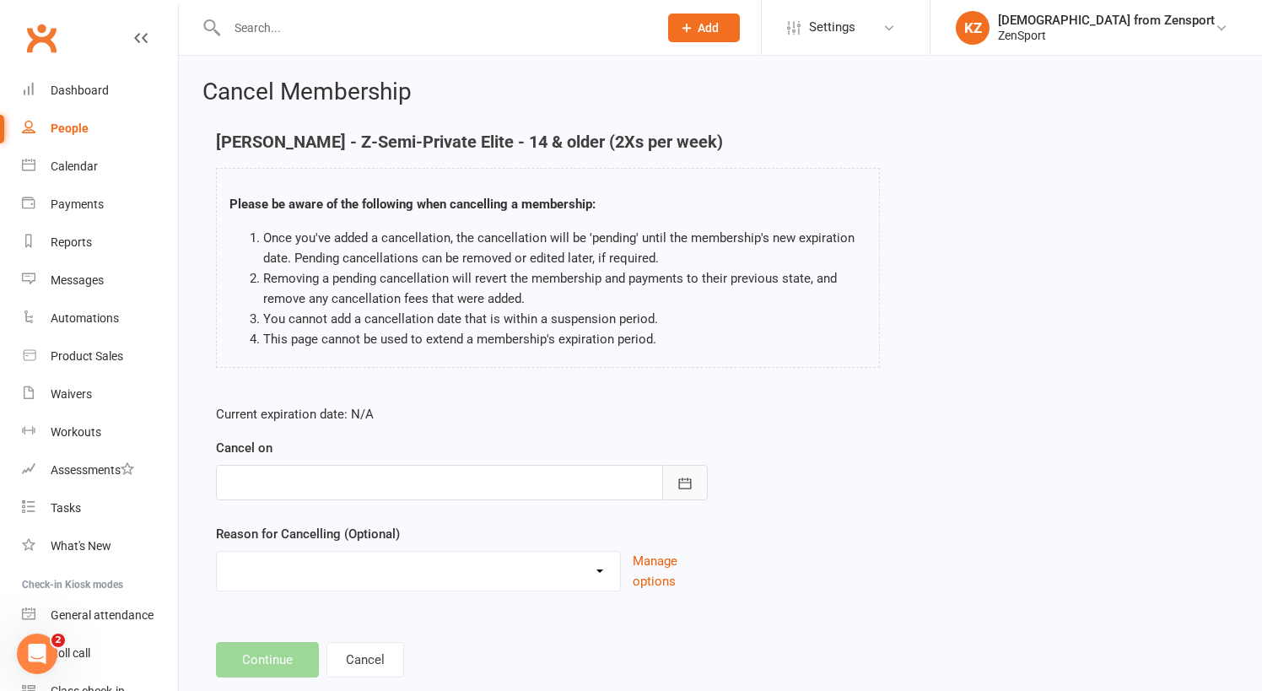
click at [693, 467] on button "button" at bounding box center [685, 482] width 46 height 35
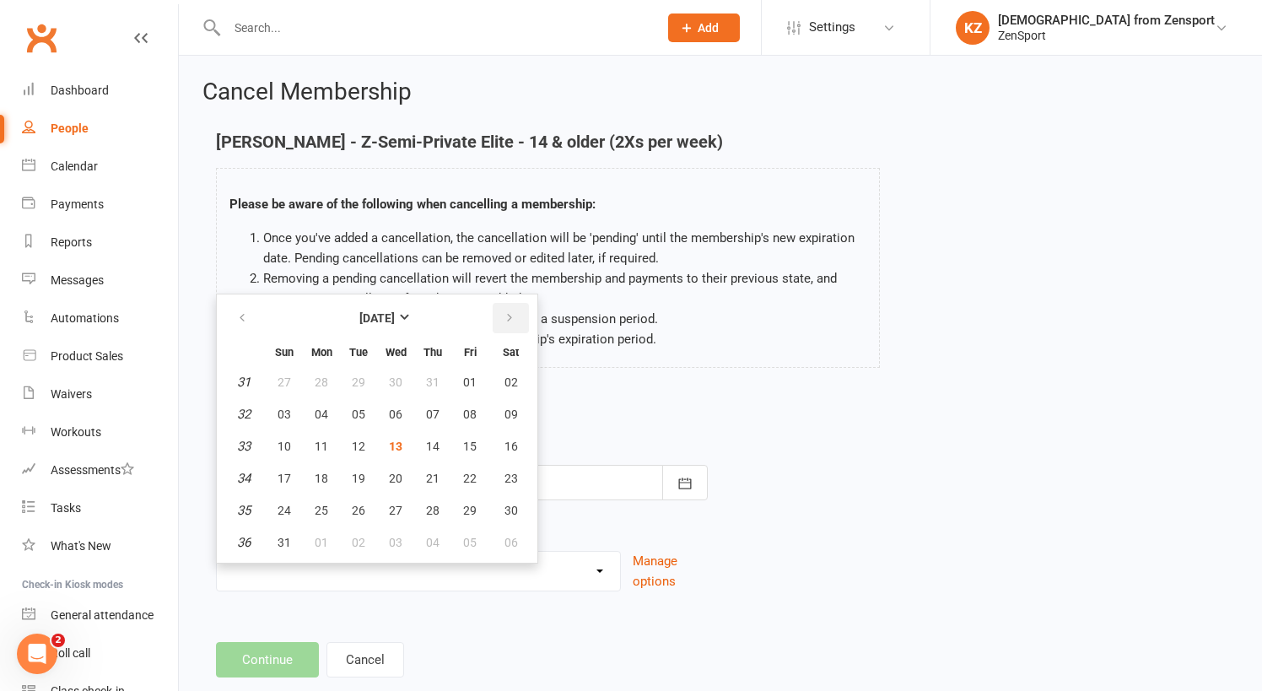
click at [507, 314] on icon "button" at bounding box center [510, 317] width 12 height 13
click at [330, 406] on button "08" at bounding box center [321, 414] width 35 height 30
type input "08 Sep 2025"
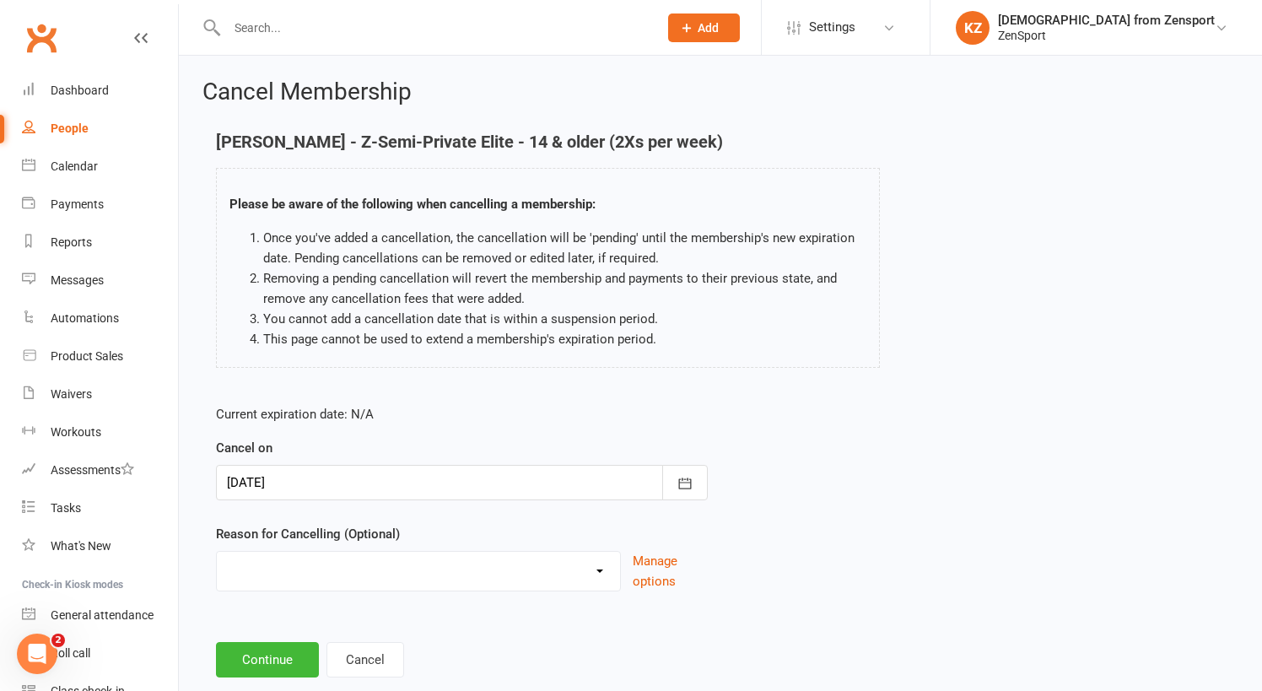
select select "2"
click at [277, 653] on button "Continue" at bounding box center [267, 659] width 103 height 35
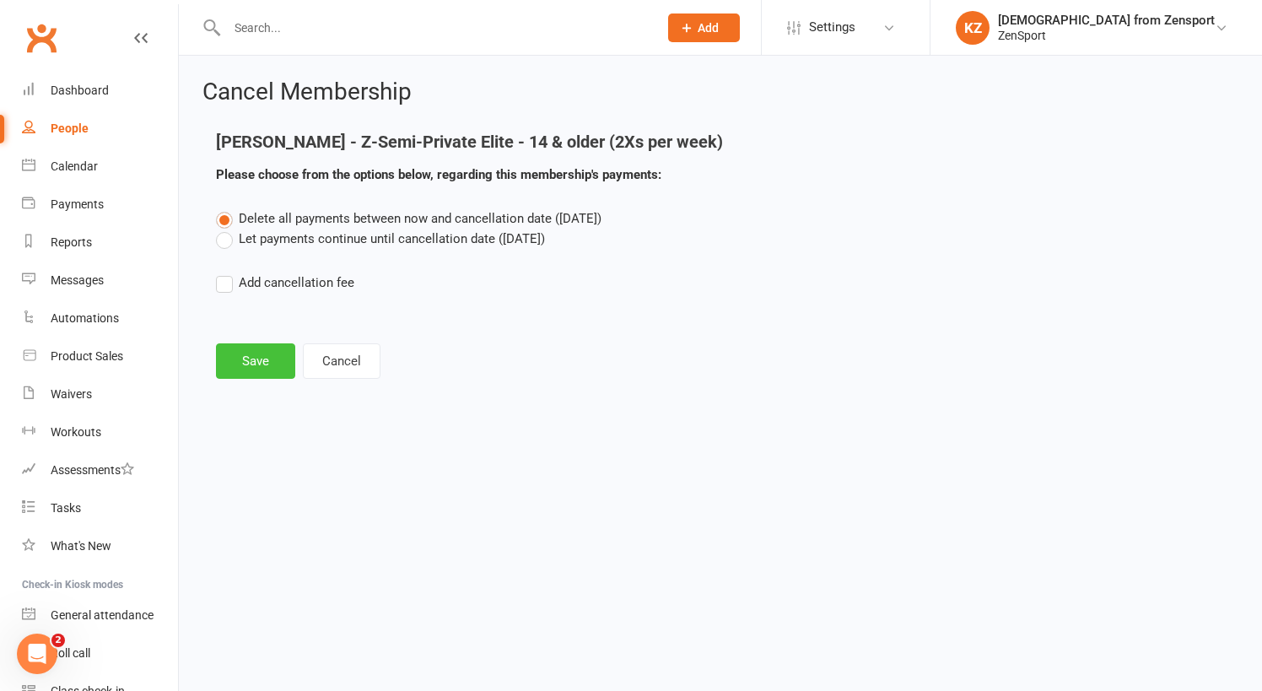
click at [262, 354] on button "Save" at bounding box center [255, 360] width 79 height 35
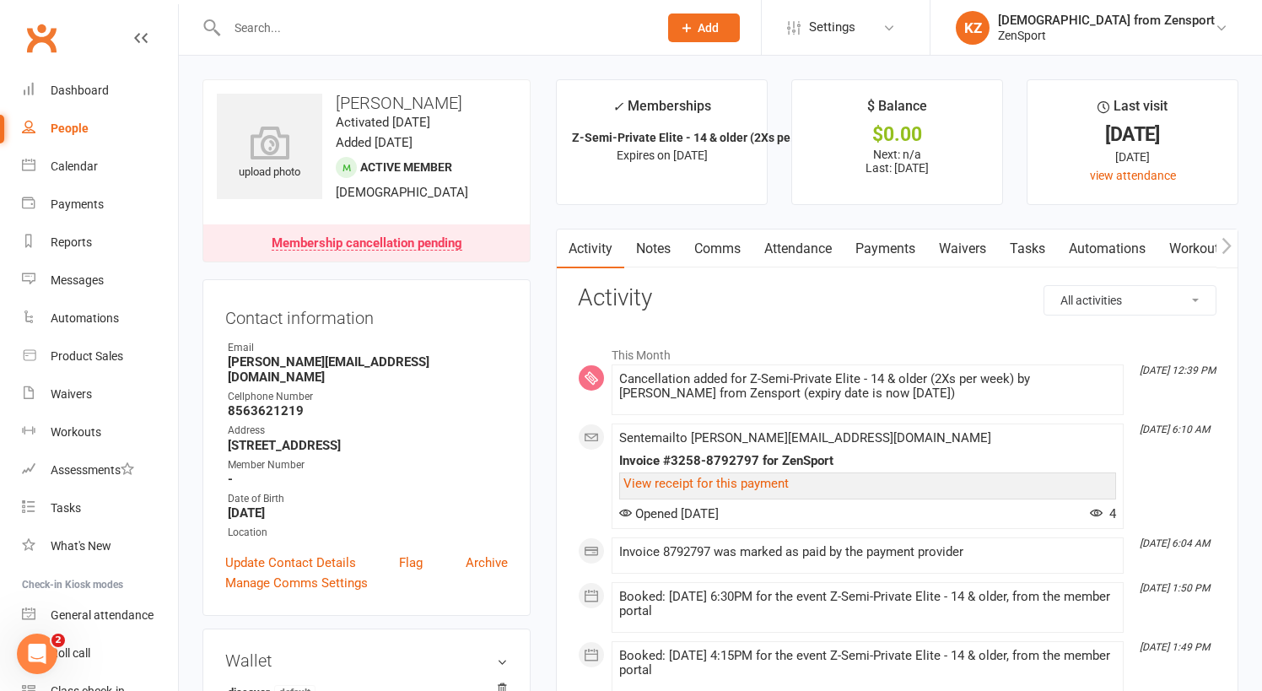
click at [905, 241] on link "Payments" at bounding box center [886, 248] width 84 height 39
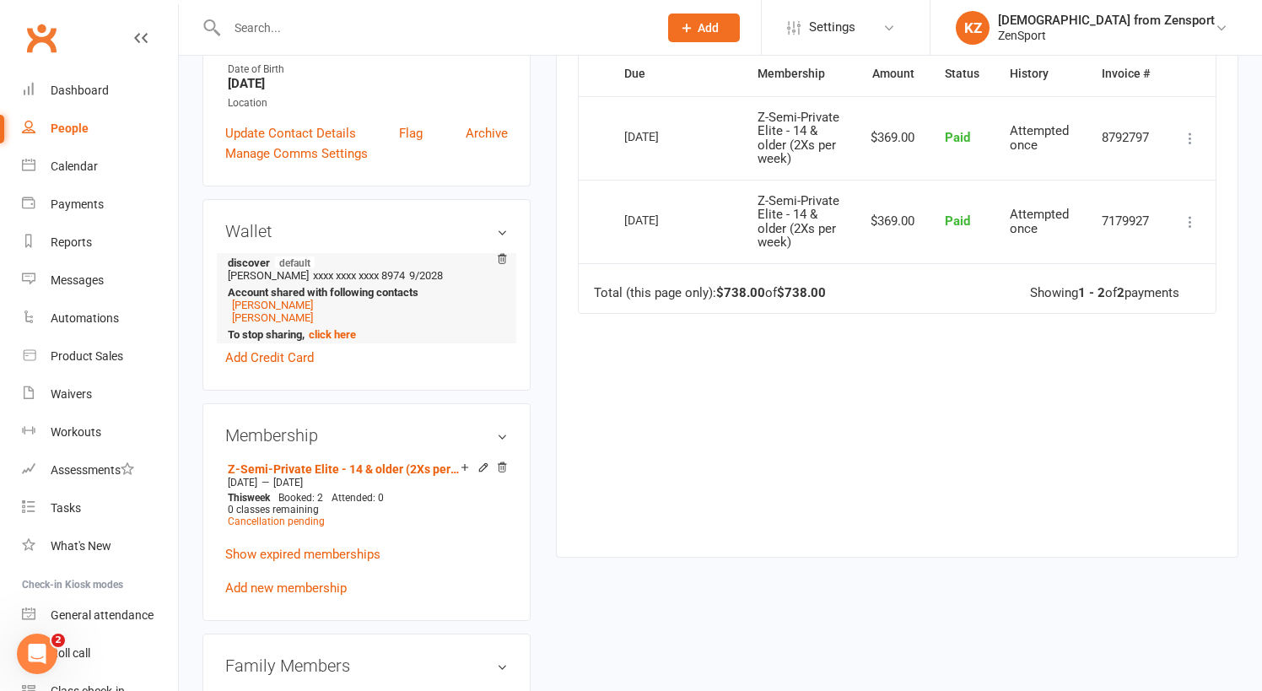
scroll to position [430, 0]
